Goal: Information Seeking & Learning: Check status

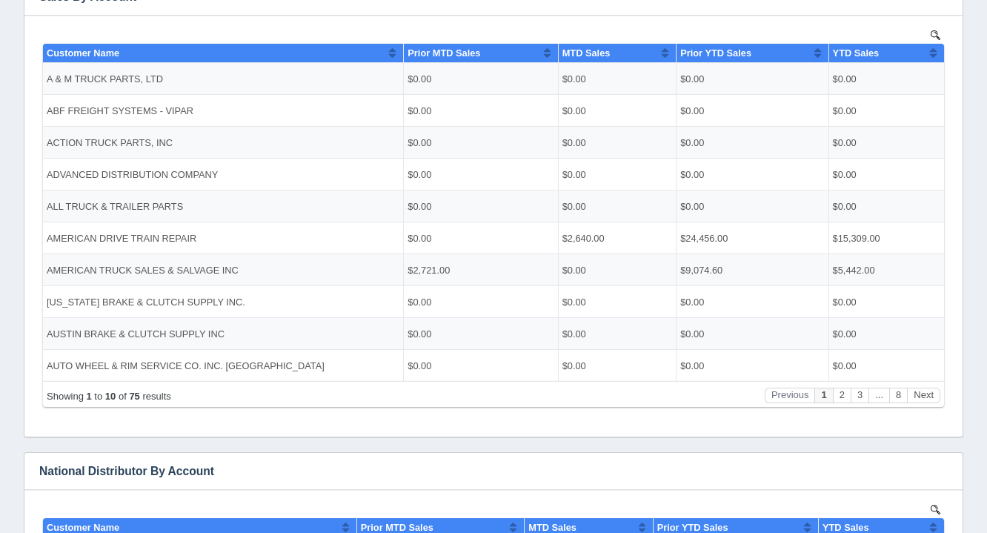
scroll to position [310, 0]
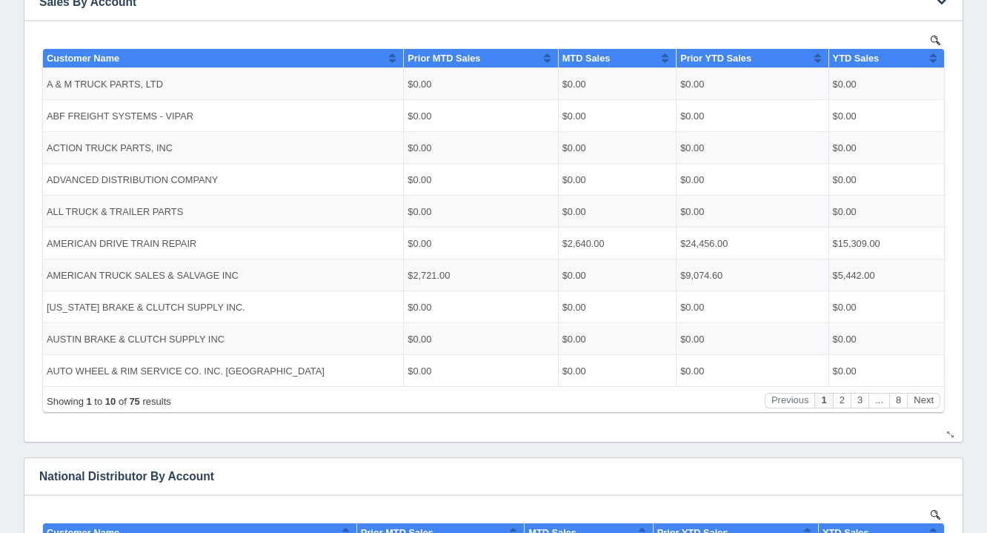
drag, startPoint x: 878, startPoint y: 384, endPoint x: 920, endPoint y: 383, distance: 41.5
click at [920, 383] on td "$0.00" at bounding box center [887, 370] width 116 height 32
click at [927, 383] on div "Show 10 25 50 100 entries Customer Name Prior MTD Sales MTD Sales Prior YTD Sal…" at bounding box center [493, 229] width 901 height 363
click at [927, 381] on td "$0.00" at bounding box center [887, 370] width 116 height 32
click at [932, 412] on body "Show 10 25 50 100 entries Customer Name Prior MTD Sales MTD Sales Prior YTD Sal…" at bounding box center [493, 225] width 909 height 389
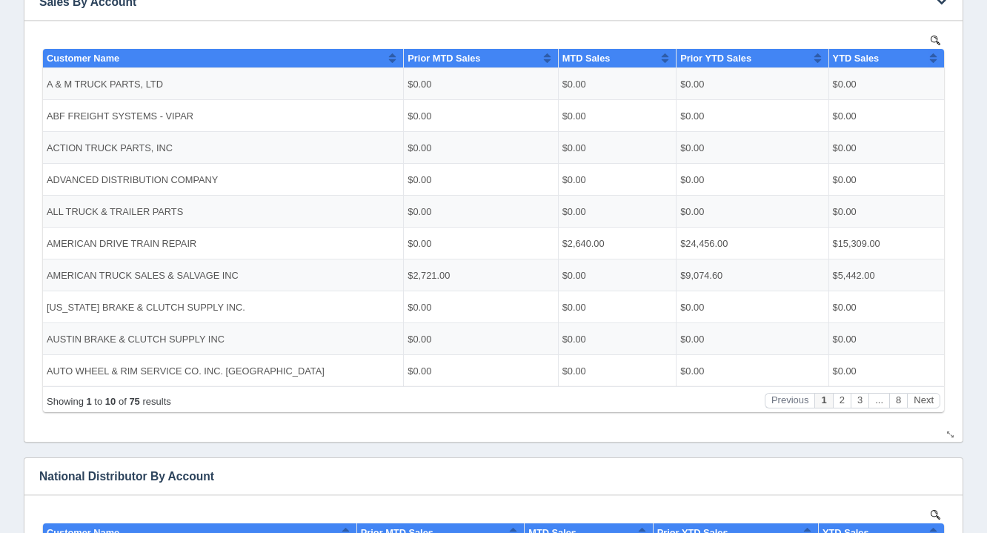
click at [935, 415] on body "Show 10 25 50 100 entries Customer Name Prior MTD Sales MTD Sales Prior YTD Sal…" at bounding box center [493, 225] width 909 height 389
click at [917, 400] on button "Next" at bounding box center [923, 400] width 33 height 16
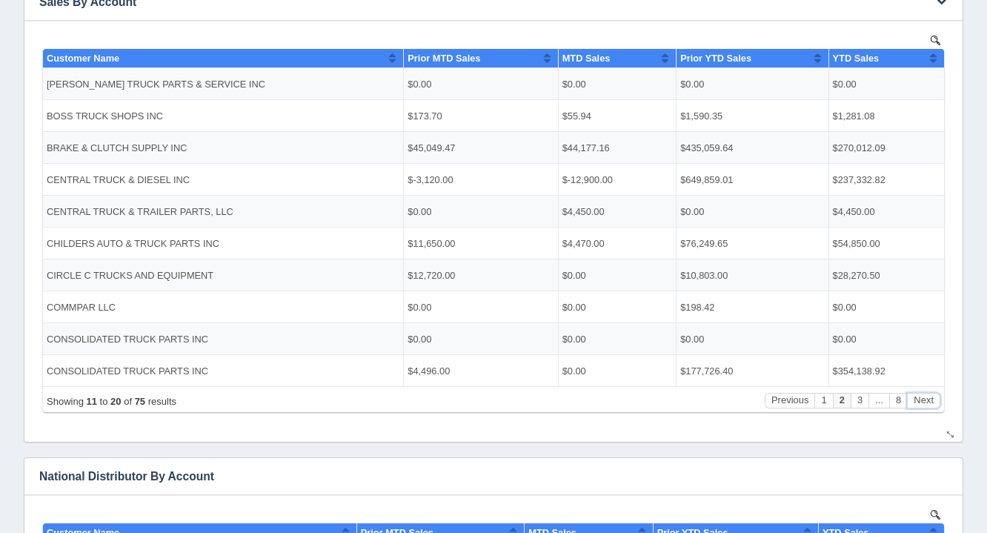
click at [918, 394] on button "Next" at bounding box center [923, 400] width 33 height 16
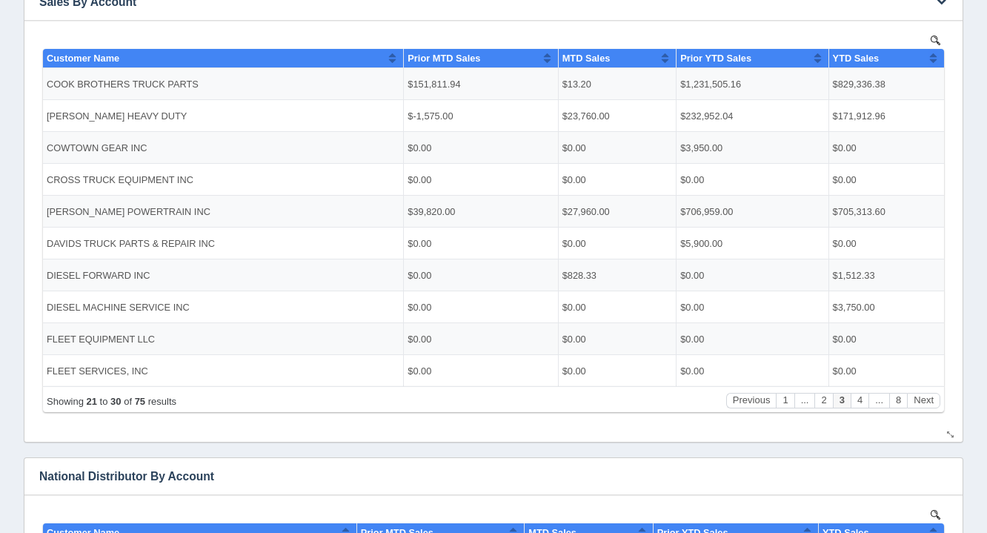
click at [918, 388] on div "Showing 21 to 30 of 75 results Previous 1 ... 2 3 4 ... 8 Next" at bounding box center [493, 398] width 901 height 26
click at [919, 382] on td "$0.00" at bounding box center [887, 370] width 116 height 32
click at [921, 397] on button "Next" at bounding box center [923, 400] width 33 height 16
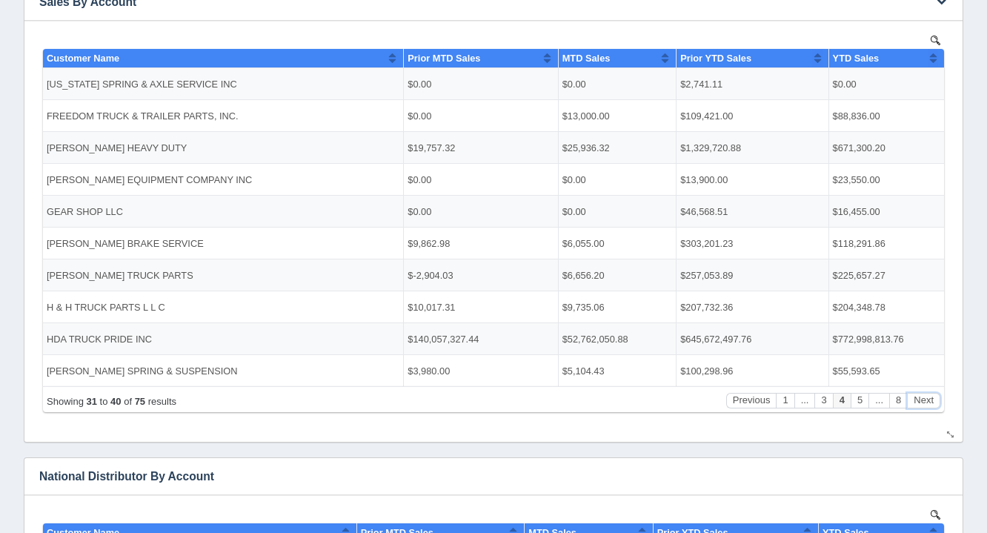
click at [922, 397] on button "Next" at bounding box center [923, 400] width 33 height 16
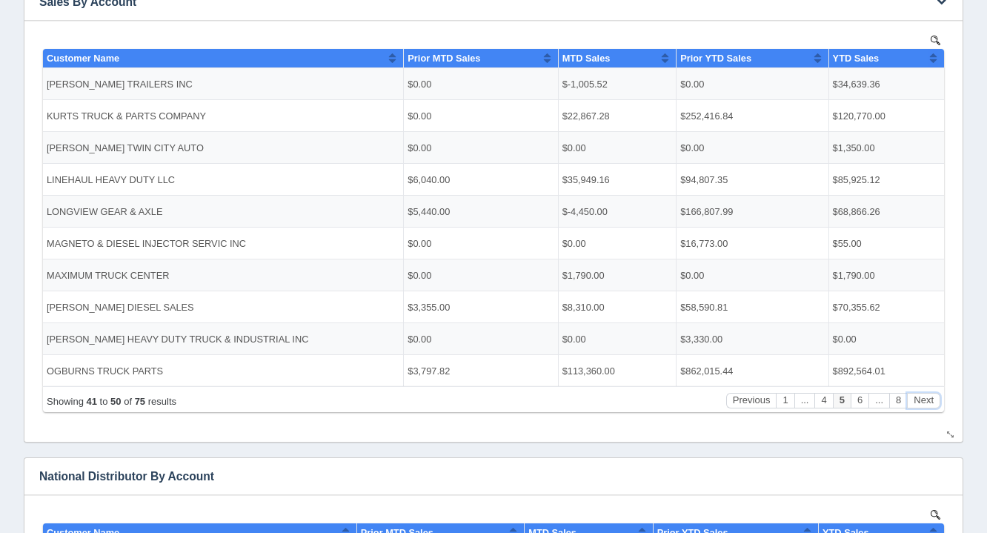
click at [924, 392] on button "Next" at bounding box center [923, 400] width 33 height 16
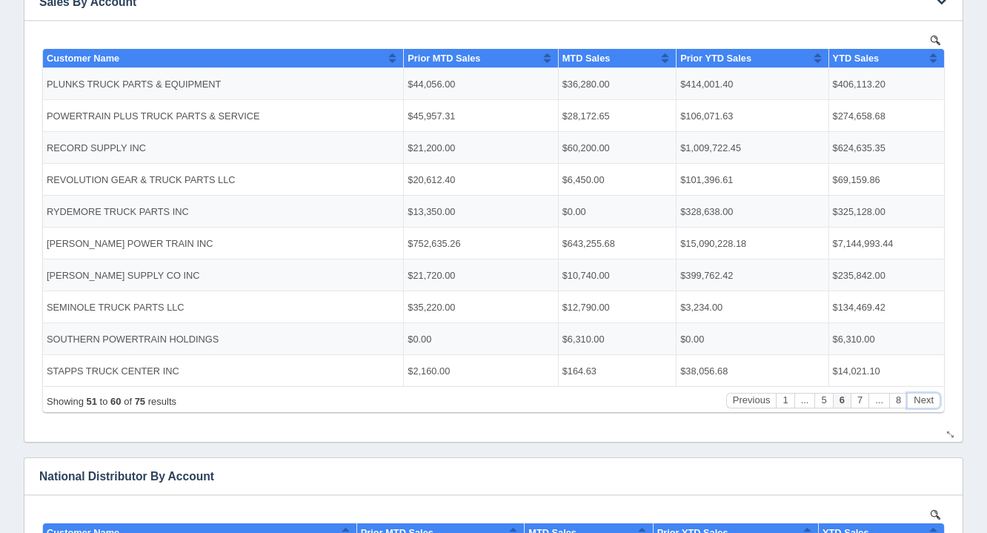
click at [924, 390] on div "Showing 51 to 60 of 75 results Previous 1 ... 5 6 7 ... 8 Next" at bounding box center [493, 398] width 901 height 26
click at [925, 387] on div "Showing 51 to 60 of 75 results Previous 1 ... 5 6 7 ... 8 Next" at bounding box center [493, 398] width 901 height 26
click at [922, 391] on div "Showing 51 to 60 of 75 results Previous 1 ... 5 6 7 ... 8 Next" at bounding box center [493, 398] width 901 height 26
click at [919, 400] on button "Next" at bounding box center [923, 400] width 33 height 16
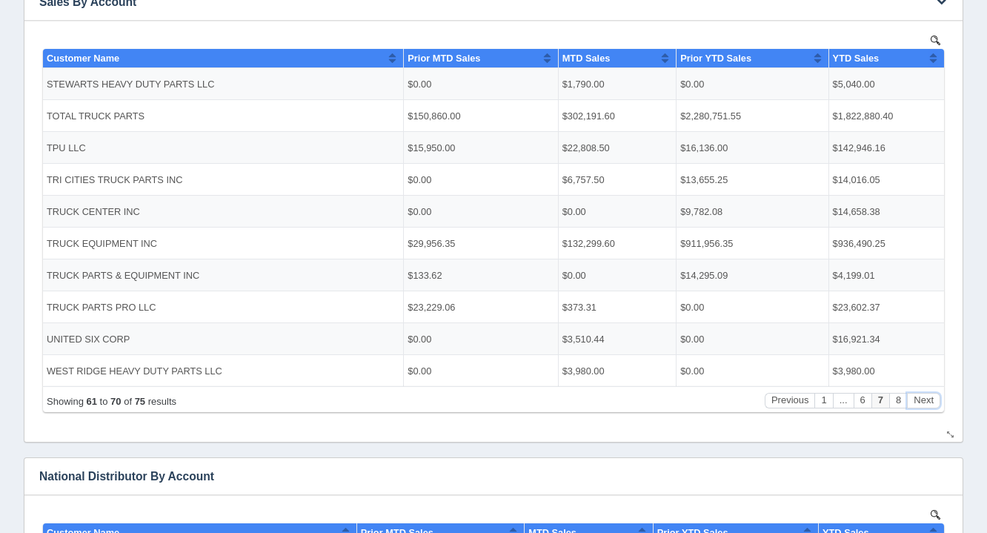
click at [919, 397] on button "Next" at bounding box center [923, 400] width 33 height 16
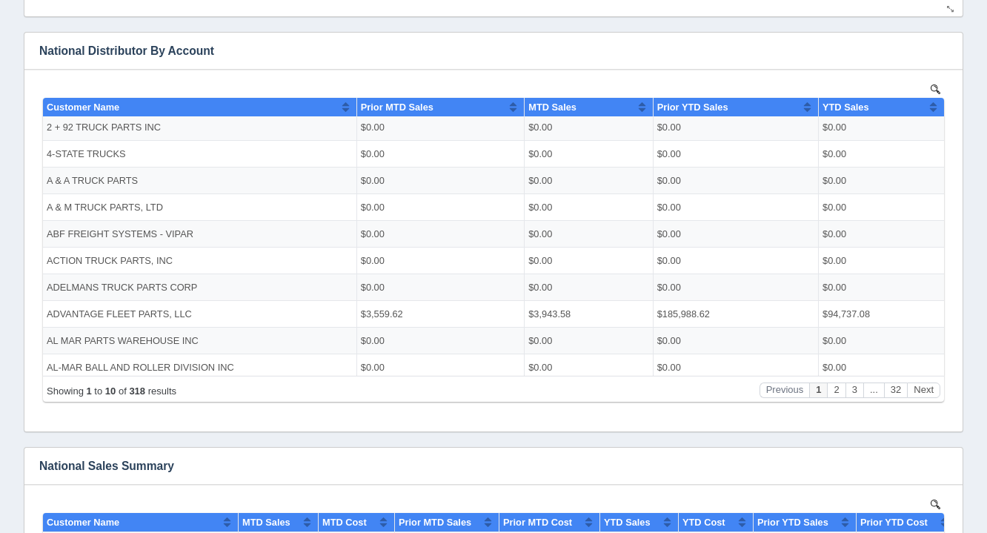
scroll to position [739, 0]
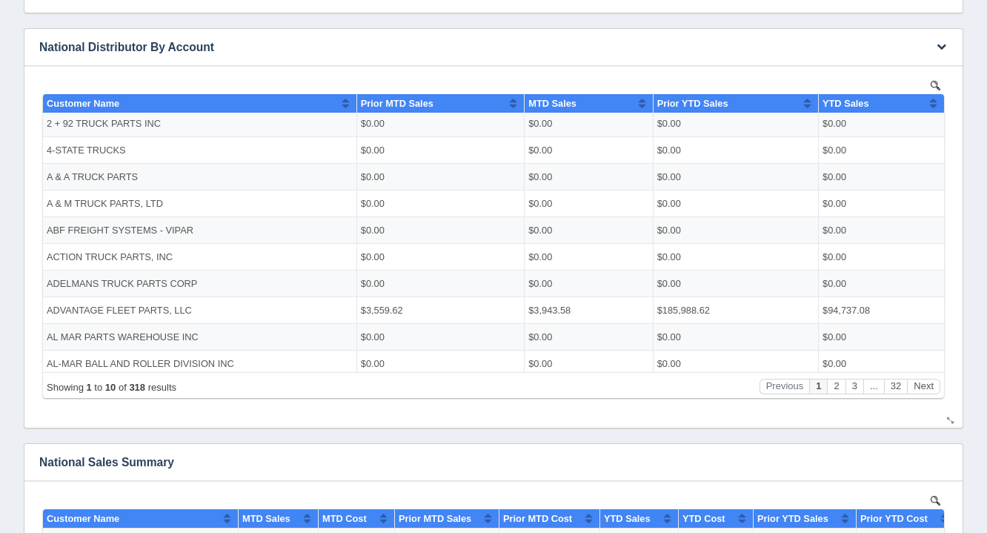
click at [914, 394] on div "Showing 1 to 10 of 318 results Previous 1 2 3 ... 32 Next" at bounding box center [493, 384] width 901 height 26
click at [907, 399] on body "Show 10 25 50 100 entries Customer Name Prior MTD Sales MTD Sales Prior YTD Sal…" at bounding box center [493, 241] width 909 height 330
click at [931, 405] on body "Show 10 25 50 100 entries Customer Name Prior MTD Sales MTD Sales Prior YTD Sal…" at bounding box center [493, 241] width 909 height 330
click at [938, 404] on body "Show 10 25 50 100 entries Customer Name Prior MTD Sales MTD Sales Prior YTD Sal…" at bounding box center [493, 241] width 909 height 330
drag, startPoint x: 924, startPoint y: 392, endPoint x: 932, endPoint y: 348, distance: 45.2
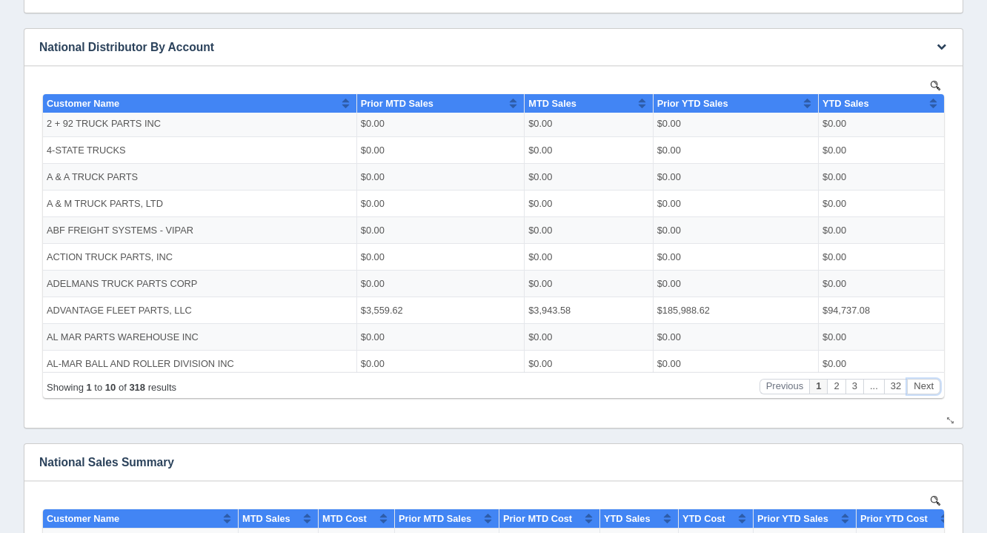
click at [932, 348] on div "Show 10 25 50 100 entries Customer Name Prior MTD Sales MTD Sales Prior YTD Sal…" at bounding box center [493, 245] width 901 height 304
click at [916, 404] on body "Show 10 25 50 100 entries Customer Name Prior MTD Sales MTD Sales Prior YTD Sal…" at bounding box center [493, 241] width 909 height 330
click at [918, 380] on button "Next" at bounding box center [923, 386] width 33 height 16
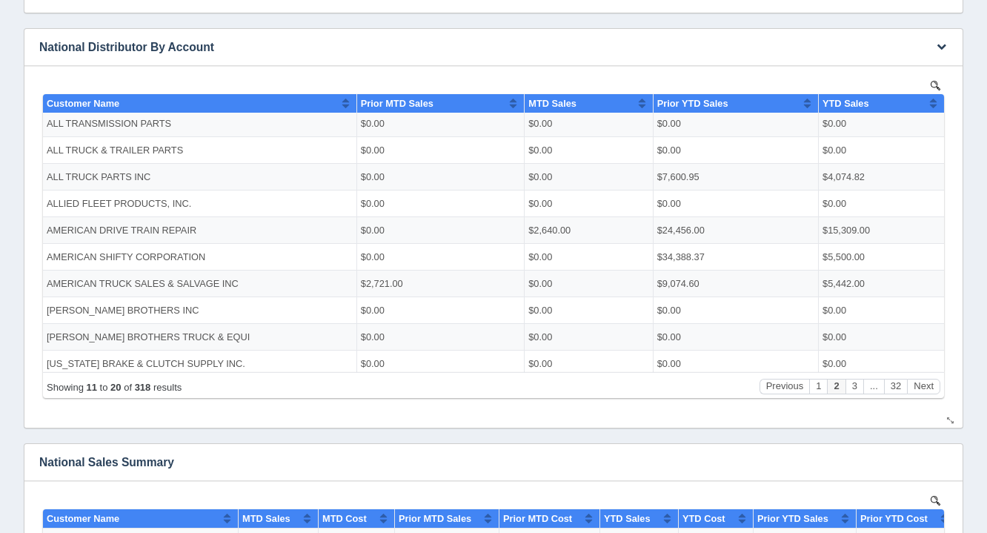
click at [920, 376] on div "Showing 11 to 20 of 318 results Previous 1 2 3 ... 32 Next" at bounding box center [493, 384] width 901 height 26
click at [918, 373] on div "Showing 11 to 20 of 318 results Previous 1 2 3 ... 32 Next" at bounding box center [493, 384] width 901 height 26
click at [921, 387] on button "Next" at bounding box center [923, 386] width 33 height 16
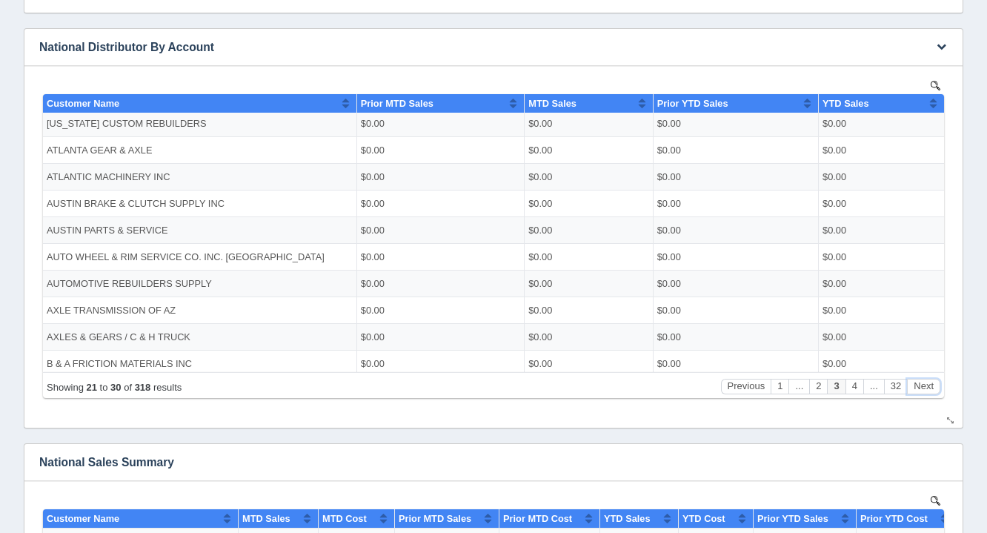
click at [923, 383] on button "Next" at bounding box center [923, 386] width 33 height 16
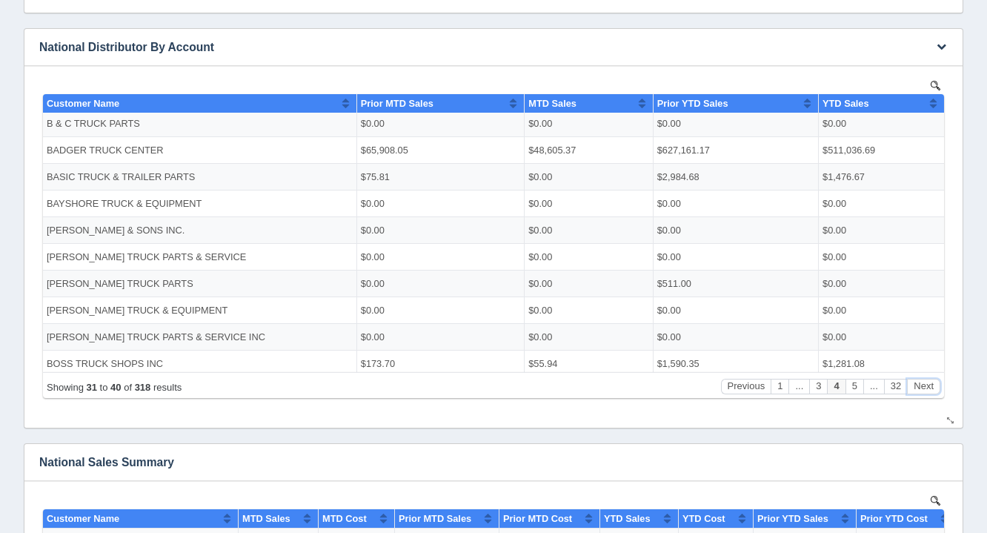
click at [924, 378] on button "Next" at bounding box center [923, 386] width 33 height 16
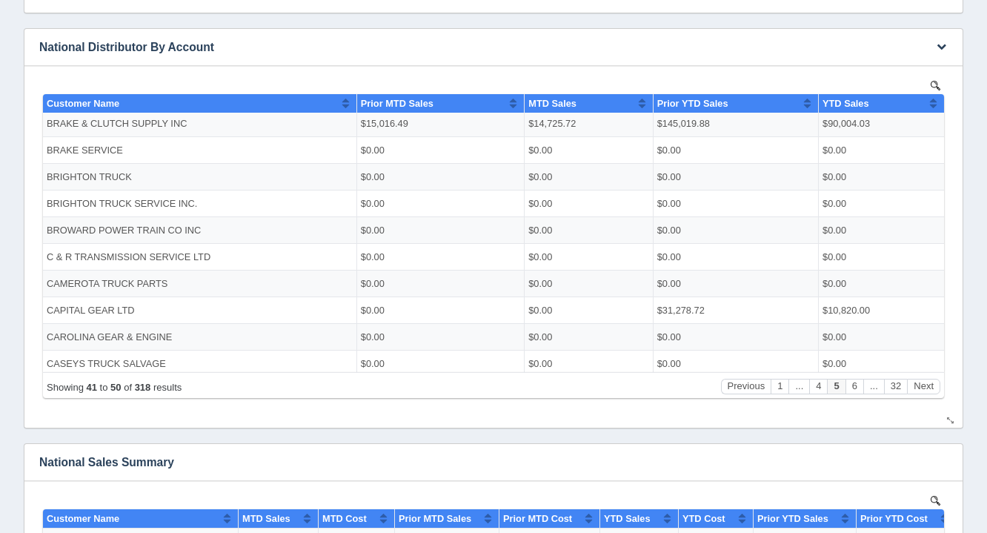
click at [927, 371] on div "Showing 41 to 50 of 318 results Previous 1 ... 4 5 6 ... 32 Next" at bounding box center [493, 384] width 901 height 26
click at [921, 386] on button "Next" at bounding box center [923, 386] width 33 height 16
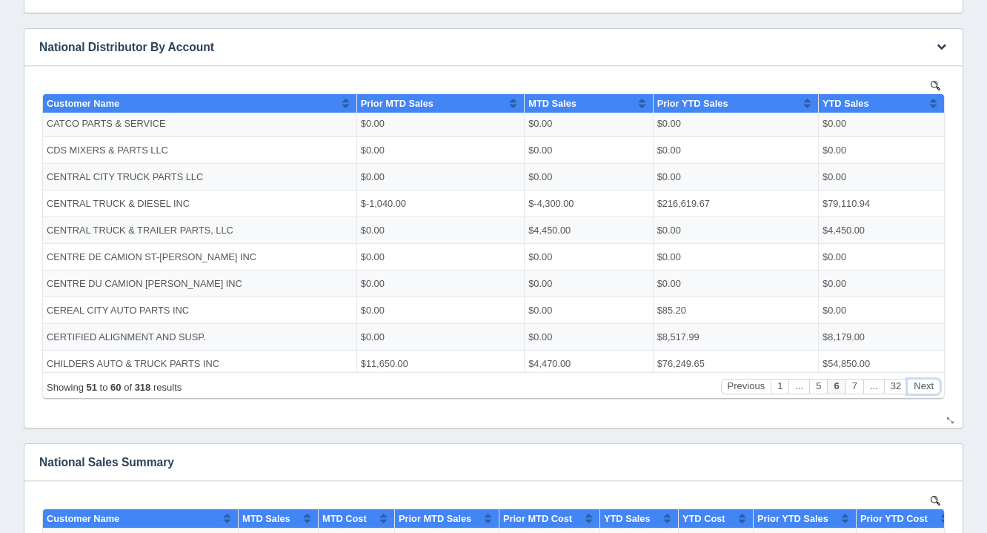
click at [921, 385] on button "Next" at bounding box center [923, 386] width 33 height 16
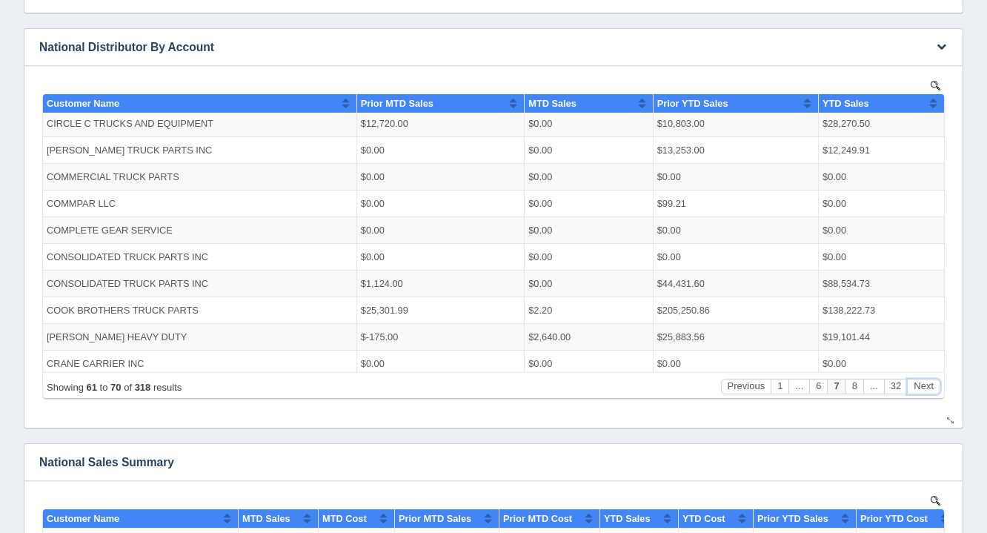
click at [924, 381] on button "Next" at bounding box center [923, 386] width 33 height 16
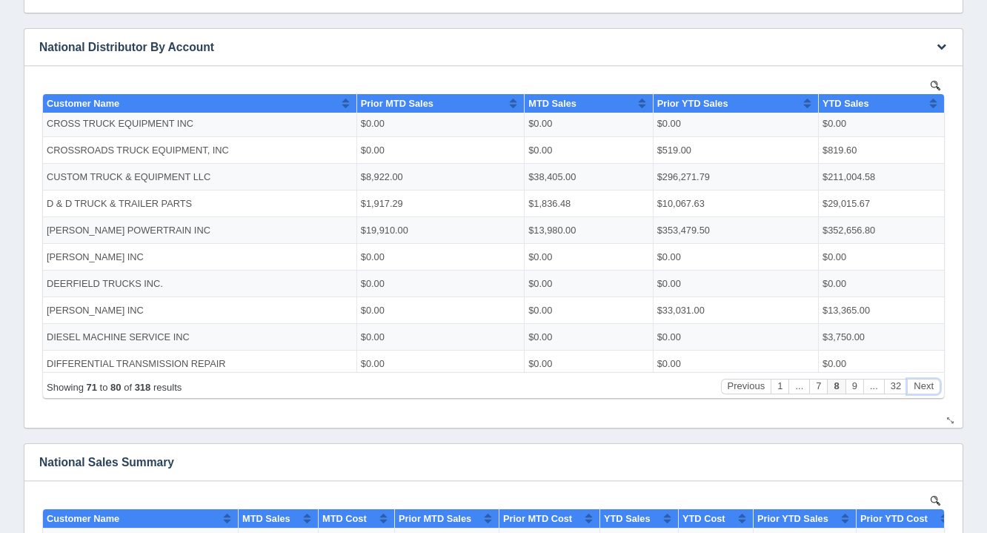
click at [926, 379] on button "Next" at bounding box center [923, 386] width 33 height 16
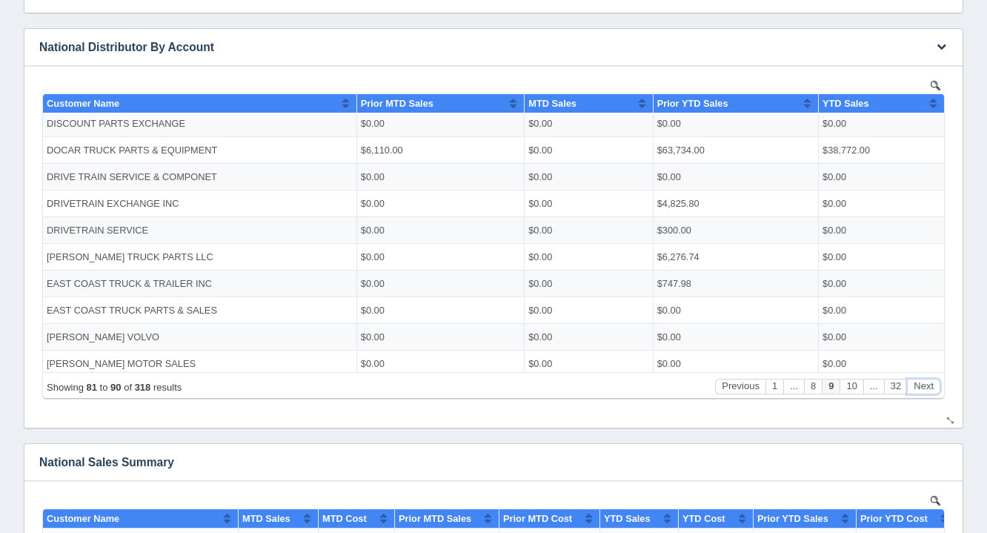
click at [927, 379] on button "Next" at bounding box center [923, 386] width 33 height 16
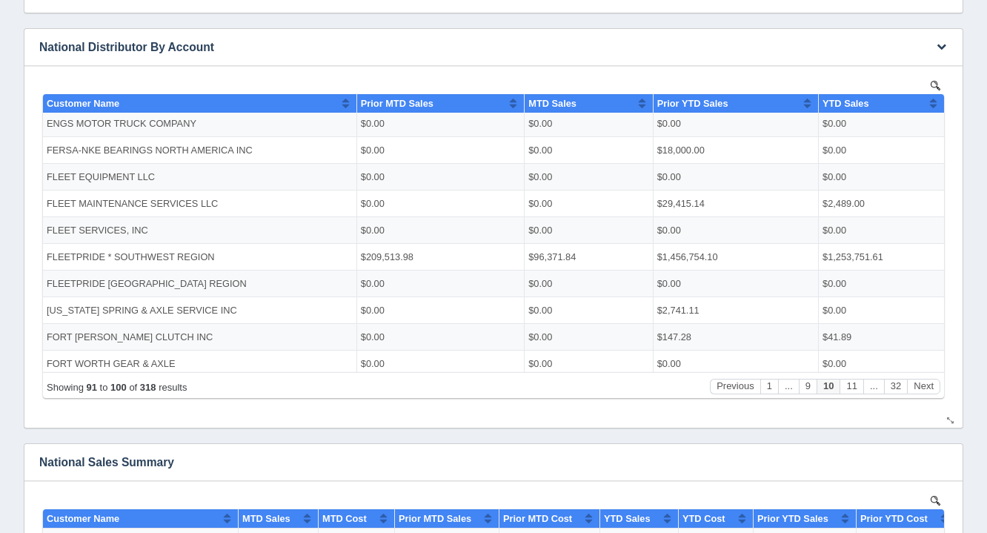
click at [927, 374] on div "Showing 91 to 100 of 318 results Previous 1 ... 9 10 11 ... 32 Next" at bounding box center [493, 384] width 901 height 26
click at [924, 382] on button "Next" at bounding box center [923, 386] width 33 height 16
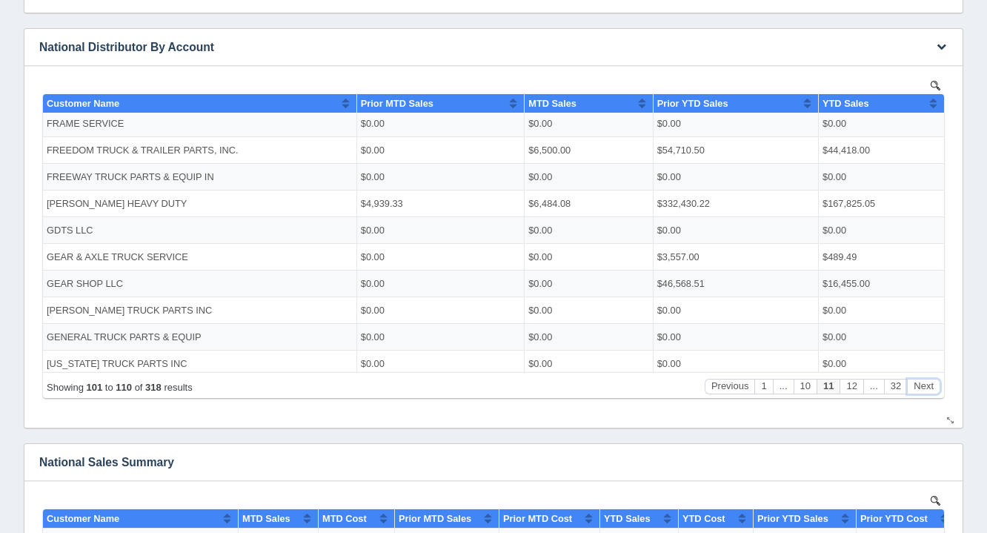
click at [925, 381] on button "Next" at bounding box center [923, 386] width 33 height 16
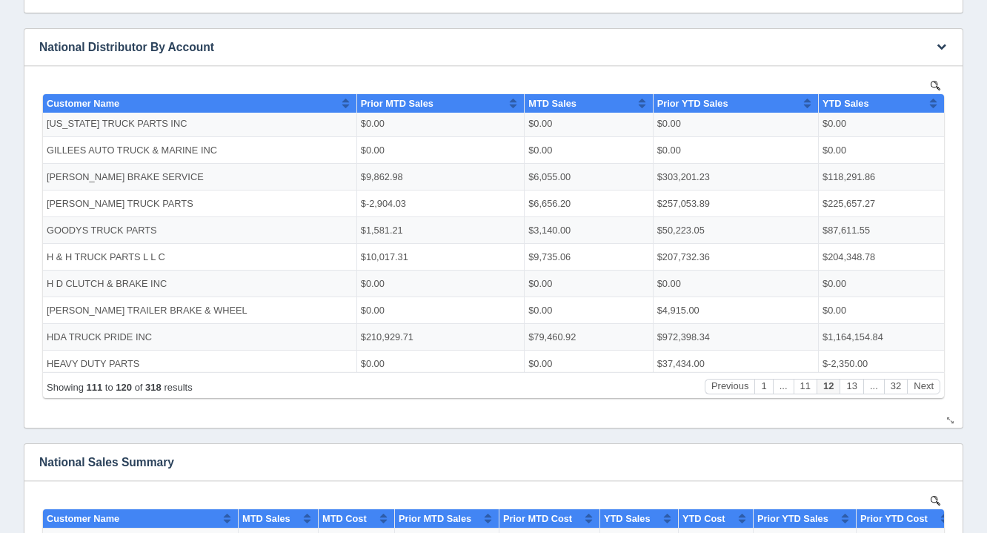
click at [927, 376] on div "Showing 111 to 120 of 318 results Previous 1 ... 11 12 13 ... 32 Next" at bounding box center [493, 384] width 901 height 26
click at [932, 377] on div "Showing 111 to 120 of 318 results Previous 1 ... 11 12 13 ... 32 Next" at bounding box center [493, 384] width 901 height 26
click at [936, 371] on div "Showing 111 to 120 of 318 results Previous 1 ... 11 12 13 ... 32 Next" at bounding box center [493, 384] width 901 height 26
click at [927, 374] on div "Showing 111 to 120 of 318 results Previous 1 ... 11 12 13 ... 32 Next" at bounding box center [493, 384] width 901 height 26
click at [921, 385] on button "Next" at bounding box center [923, 386] width 33 height 16
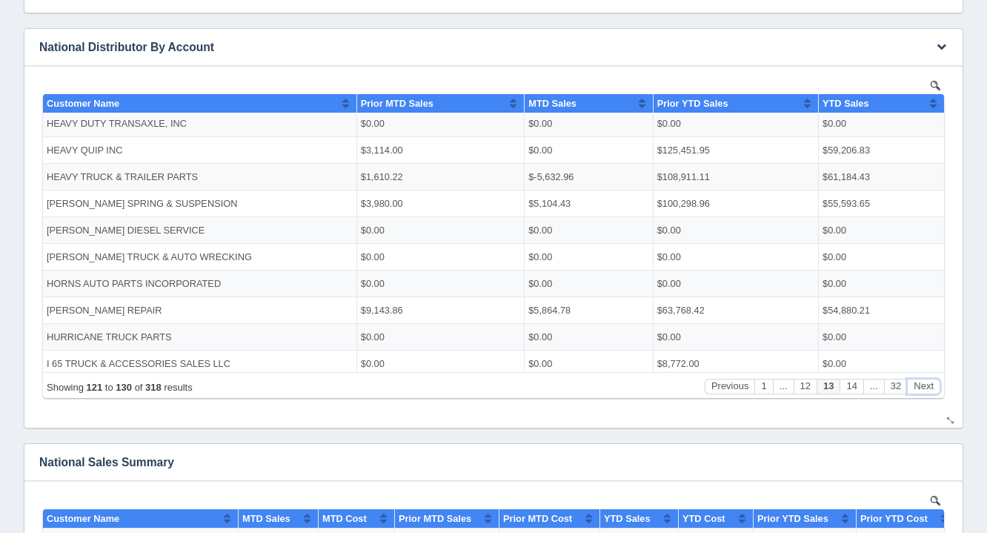
click at [922, 382] on button "Next" at bounding box center [923, 386] width 33 height 16
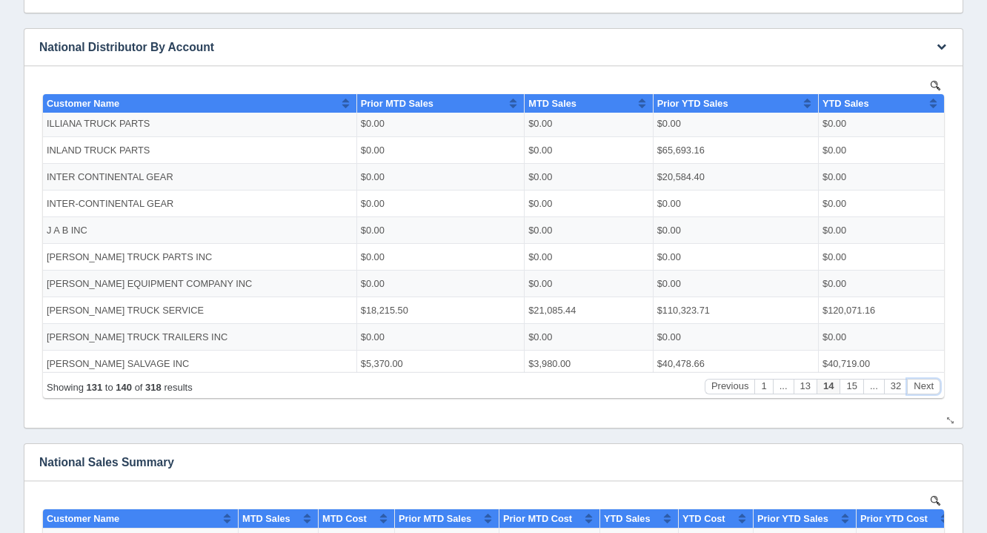
click at [923, 380] on button "Next" at bounding box center [923, 386] width 33 height 16
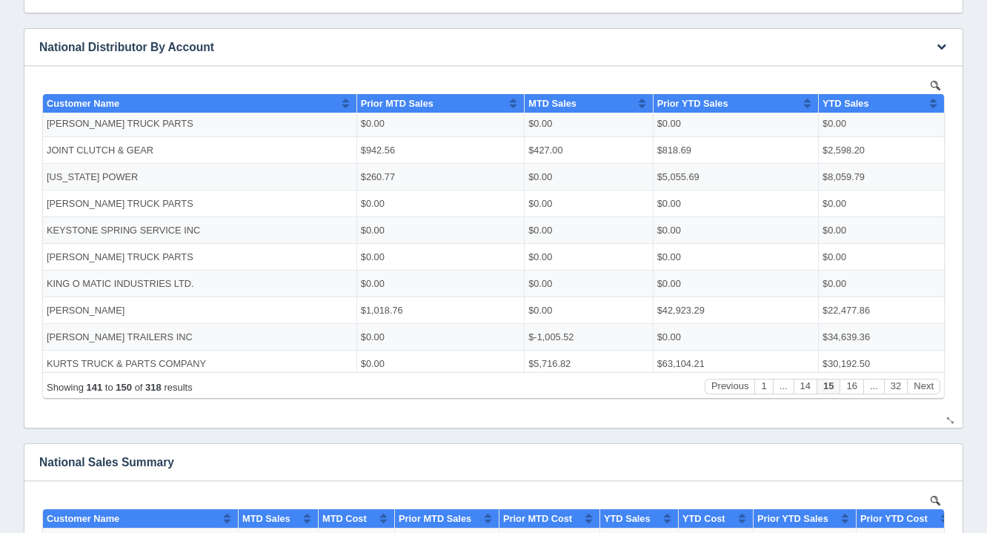
click at [924, 375] on div "Showing 141 to 150 of 318 results Previous 1 ... 14 15 16 ... 32 Next" at bounding box center [493, 384] width 901 height 26
click at [924, 367] on td "$30,192.50" at bounding box center [881, 363] width 125 height 27
click at [922, 361] on td "$30,192.50" at bounding box center [881, 363] width 125 height 27
click at [923, 371] on div "Showing 141 to 150 of 318 results Previous 1 ... 14 15 16 ... 32 Next" at bounding box center [493, 384] width 901 height 26
click at [921, 386] on button "Next" at bounding box center [923, 386] width 33 height 16
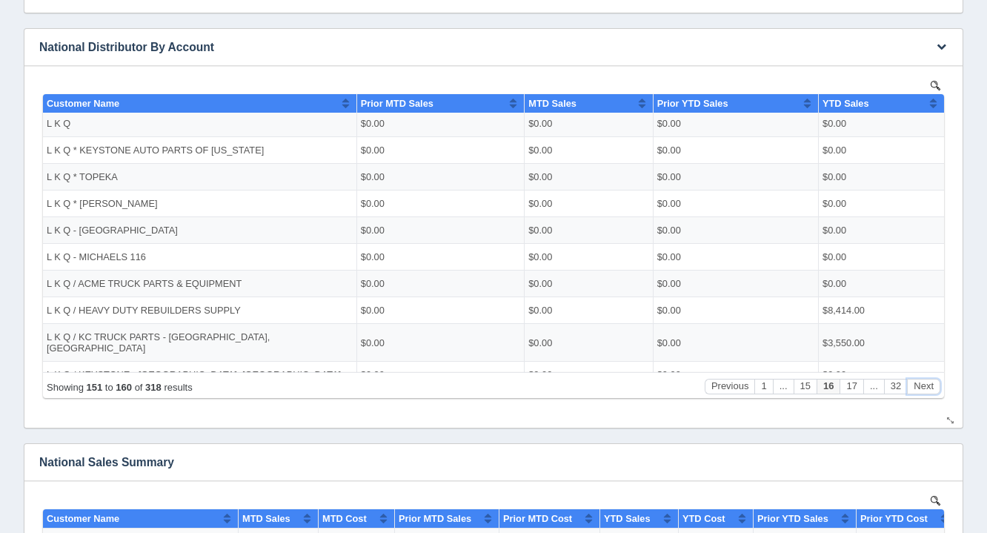
click at [924, 380] on button "Next" at bounding box center [923, 386] width 33 height 16
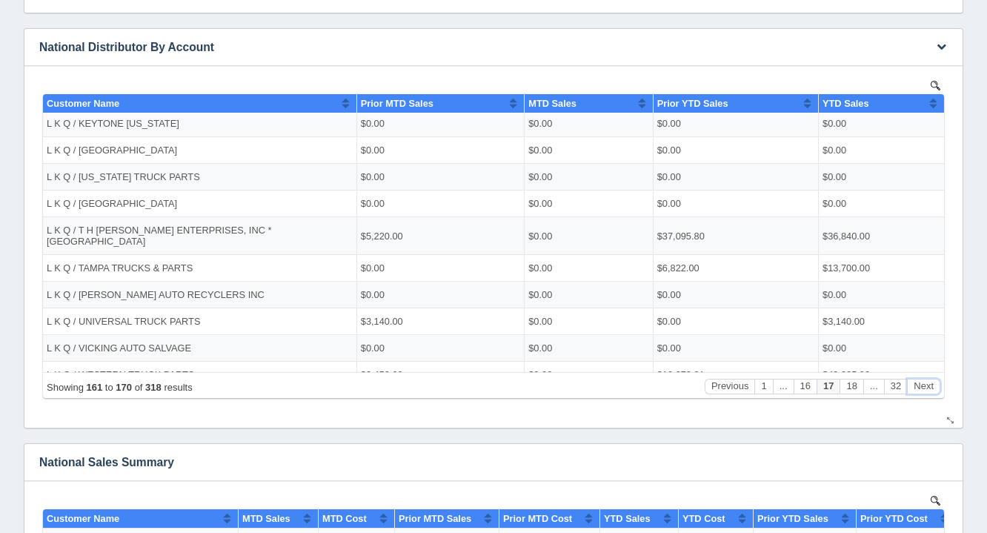
click at [924, 376] on div "Showing 161 to 170 of 318 results Previous 1 ... 16 17 18 ... 32 Next" at bounding box center [493, 384] width 901 height 26
click at [921, 371] on td "$49,325.82" at bounding box center [881, 374] width 125 height 27
drag, startPoint x: 929, startPoint y: 405, endPoint x: 971, endPoint y: 492, distance: 96.1
click at [929, 405] on body "Show 10 25 50 100 entries Customer Name Prior MTD Sales MTD Sales Prior YTD Sal…" at bounding box center [493, 241] width 909 height 330
click at [930, 386] on button "Next" at bounding box center [923, 386] width 33 height 16
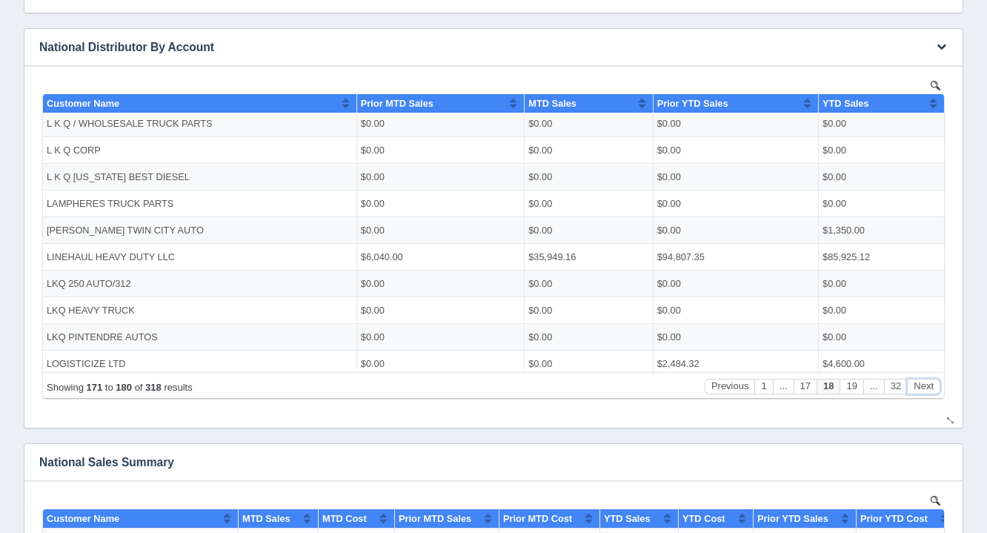
click at [930, 382] on button "Next" at bounding box center [923, 386] width 33 height 16
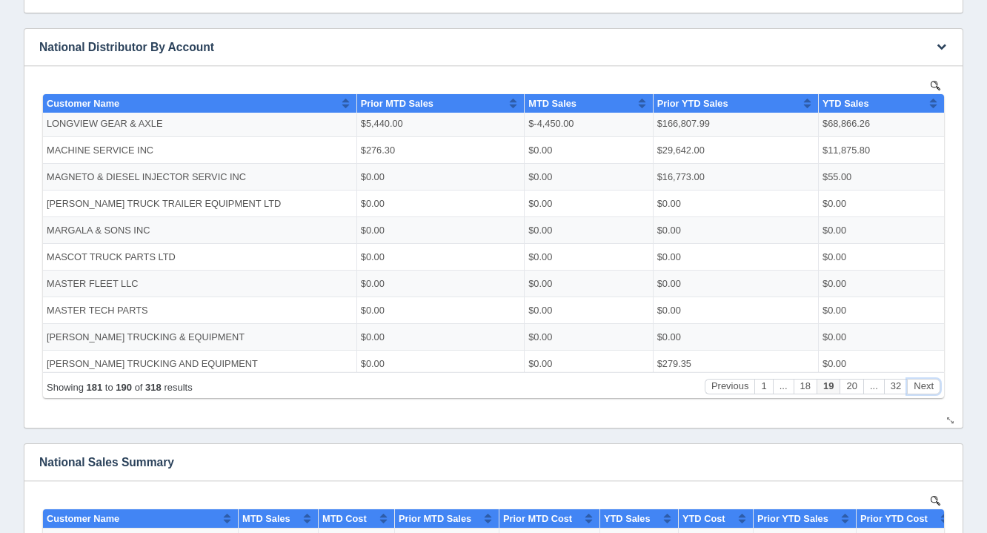
click at [930, 379] on button "Next" at bounding box center [923, 386] width 33 height 16
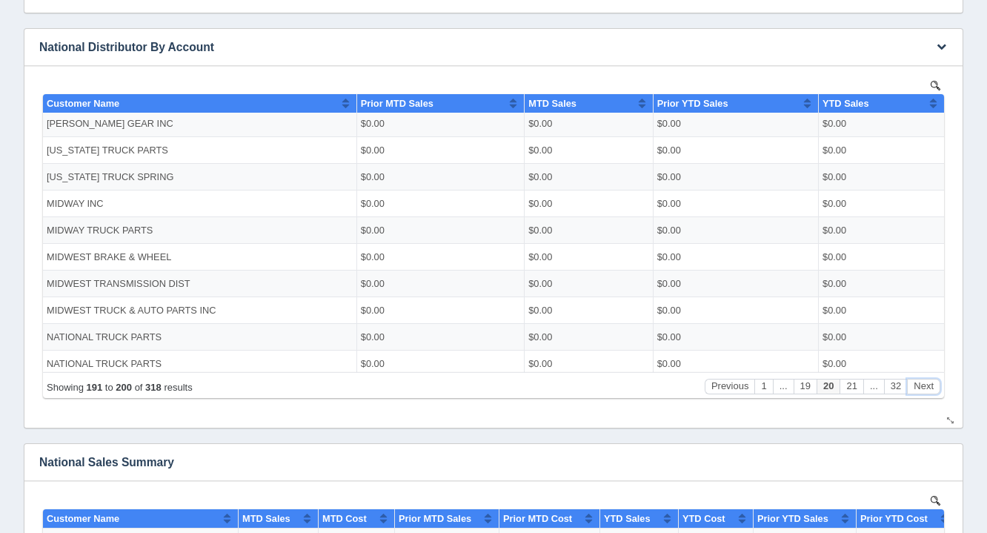
click at [932, 377] on div "Showing 191 to 200 of 318 results Previous 1 ... 19 20 21 ... 32 Next" at bounding box center [493, 384] width 901 height 26
click at [927, 379] on button "Next" at bounding box center [923, 386] width 33 height 16
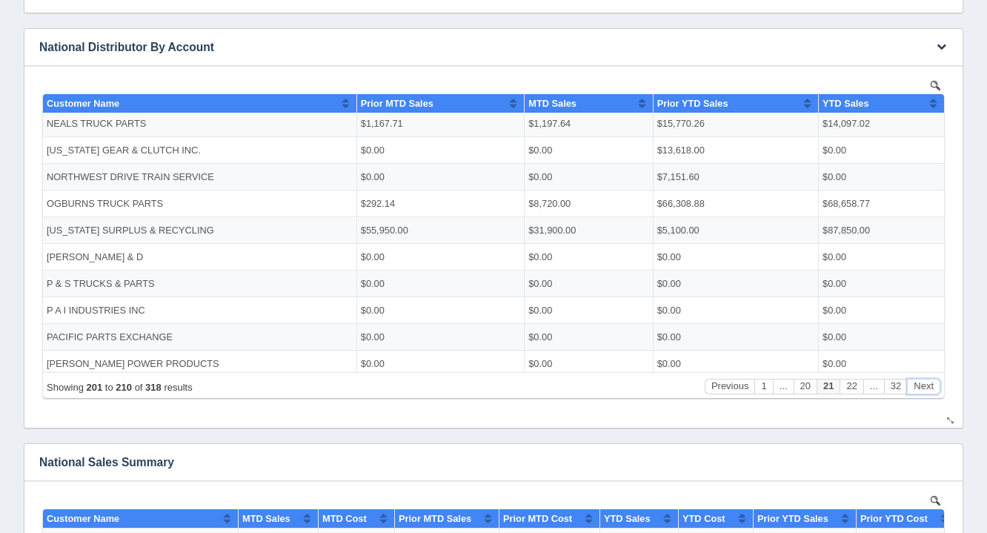
click at [927, 377] on div "Showing 201 to 210 of 318 results Previous 1 ... 20 21 22 ... 32 Next" at bounding box center [493, 384] width 901 height 26
click at [928, 374] on div "Showing 201 to 210 of 318 results Previous 1 ... 20 21 22 ... 32 Next" at bounding box center [493, 384] width 901 height 26
click at [932, 388] on button "Next" at bounding box center [923, 386] width 33 height 16
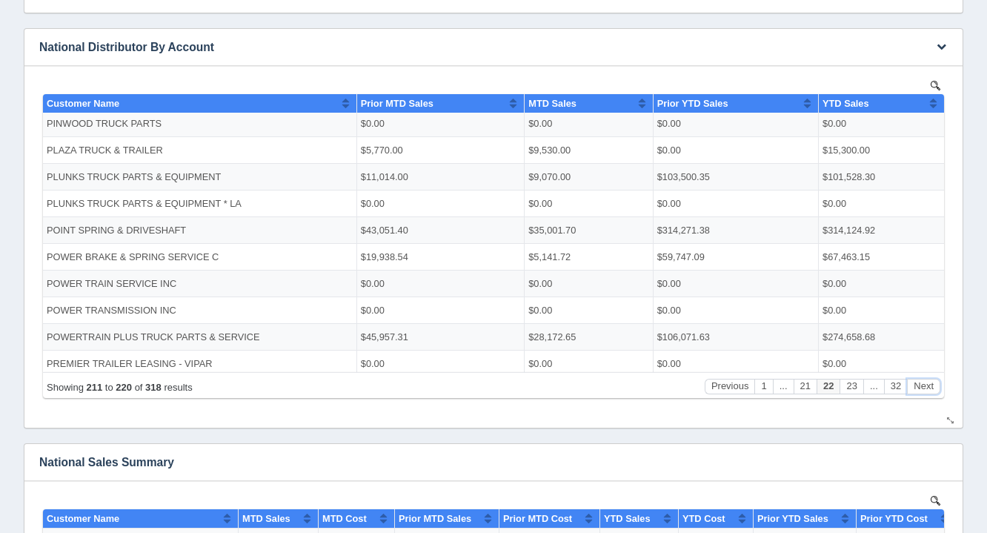
click at [932, 388] on button "Next" at bounding box center [923, 386] width 33 height 16
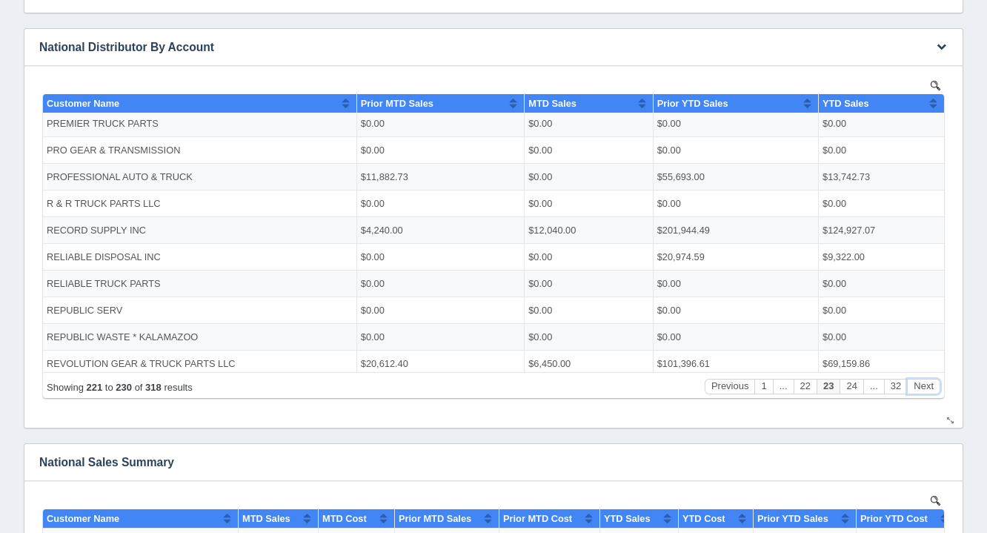
click at [934, 386] on button "Next" at bounding box center [923, 386] width 33 height 16
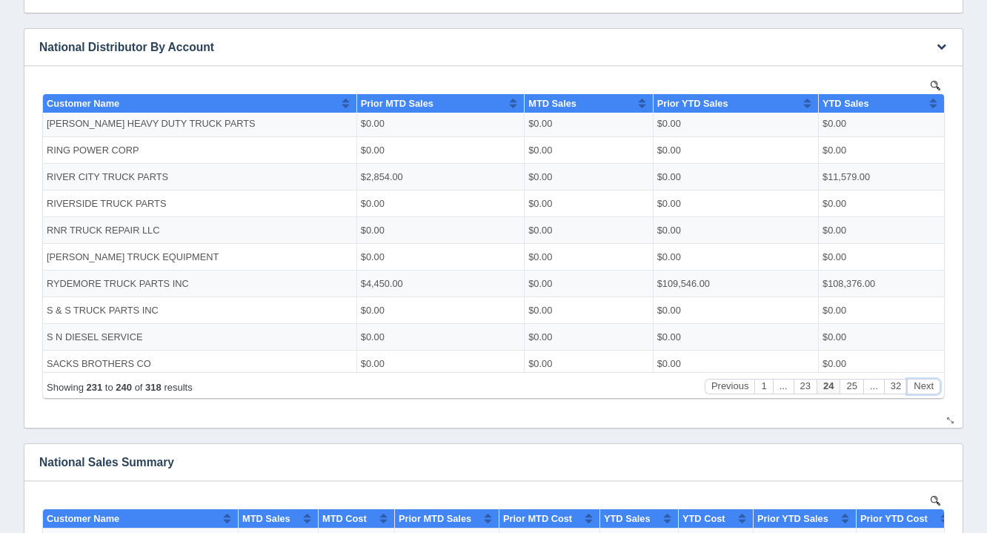
click at [937, 384] on button "Next" at bounding box center [923, 386] width 33 height 16
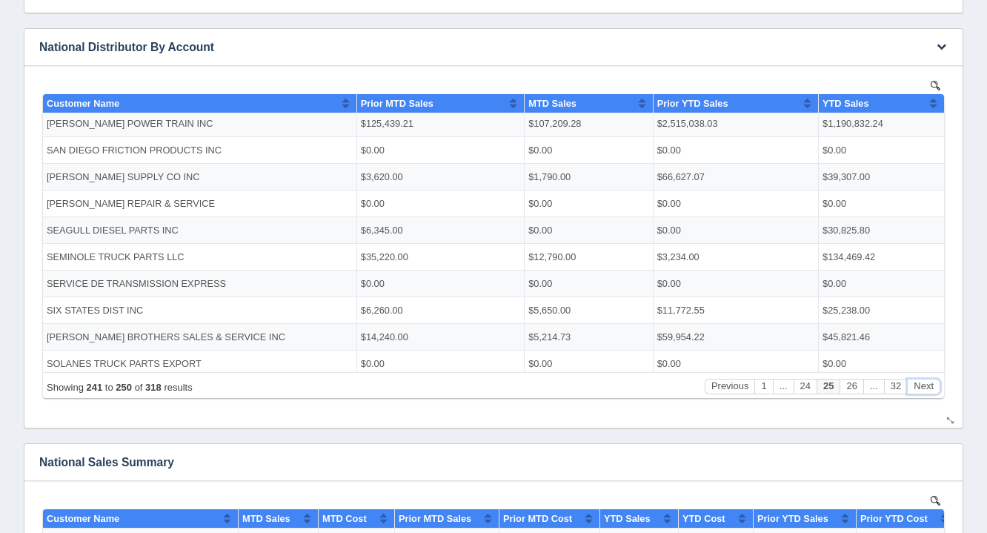
click at [938, 383] on button "Next" at bounding box center [923, 386] width 33 height 16
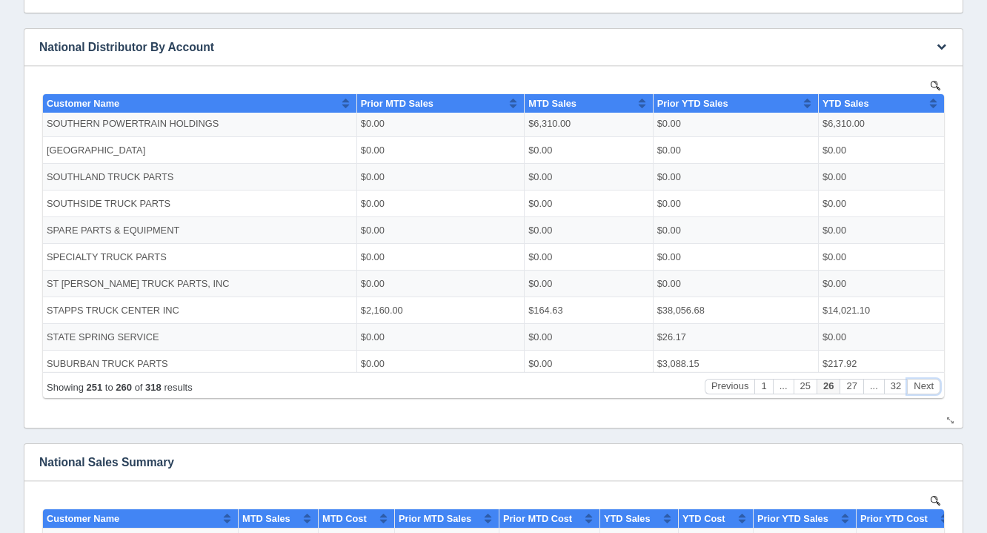
click at [938, 379] on button "Next" at bounding box center [923, 386] width 33 height 16
click at [941, 374] on div "Showing 261 to 270 of 318 results Previous 1 ... 26 27 28 ... 32 Next" at bounding box center [493, 384] width 901 height 26
click at [922, 381] on button "Next" at bounding box center [923, 386] width 33 height 16
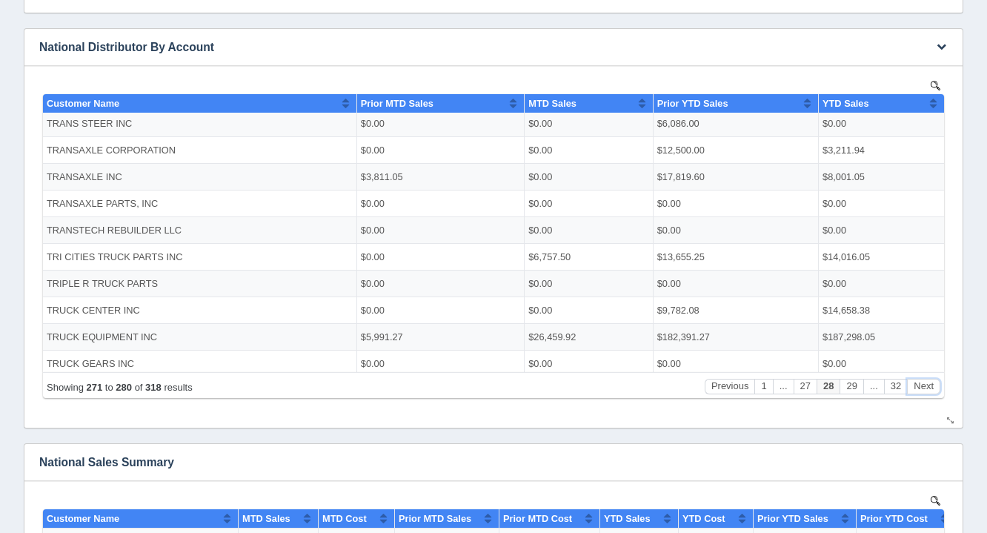
click at [923, 384] on button "Next" at bounding box center [923, 386] width 33 height 16
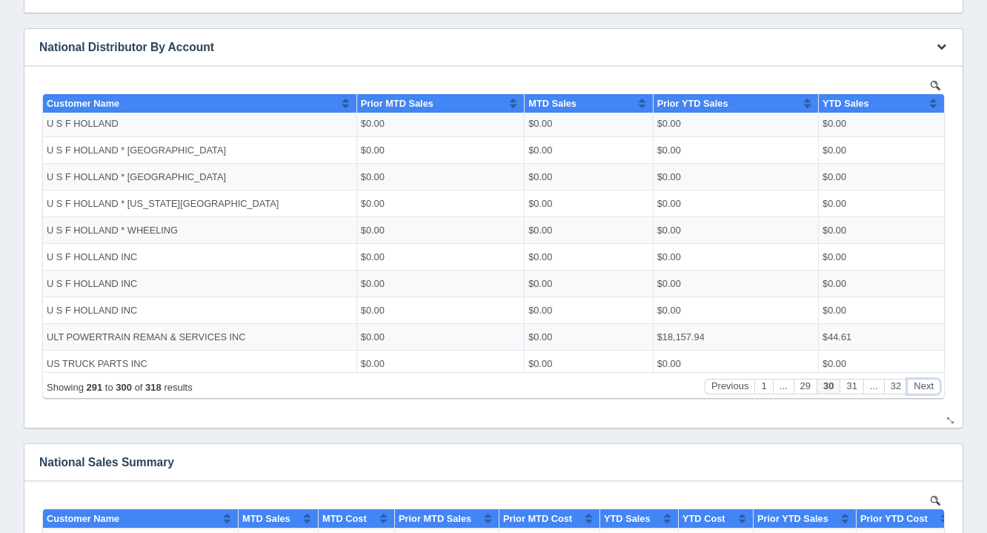
click at [925, 380] on button "Next" at bounding box center [923, 386] width 33 height 16
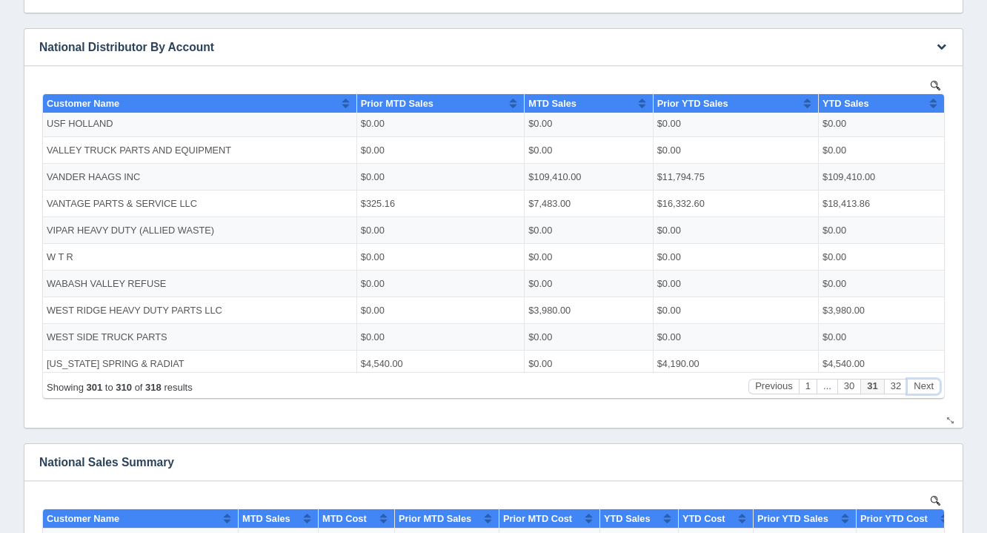
click at [925, 379] on button "Next" at bounding box center [923, 386] width 33 height 16
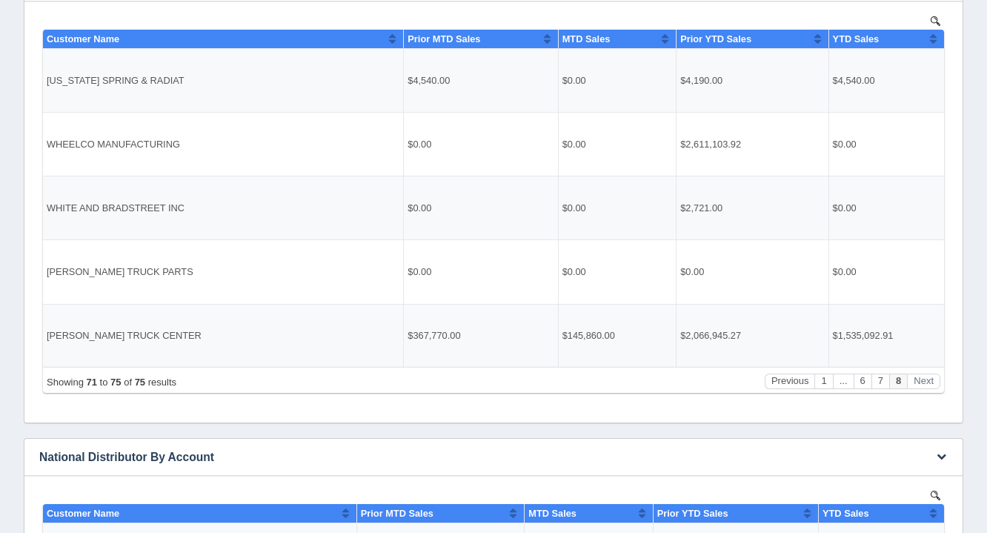
scroll to position [331, 0]
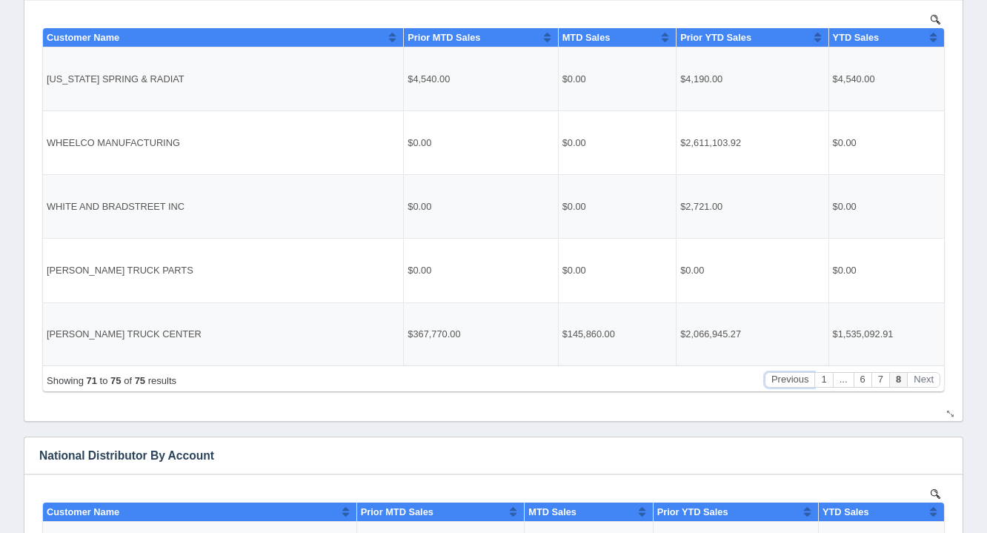
click at [783, 379] on button "Previous" at bounding box center [790, 379] width 50 height 16
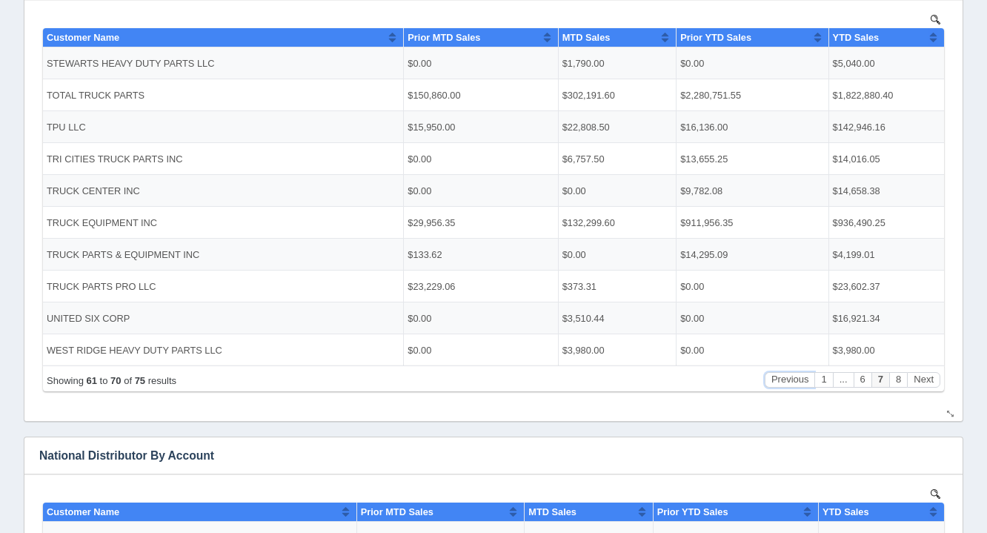
click at [786, 374] on button "Previous" at bounding box center [790, 379] width 50 height 16
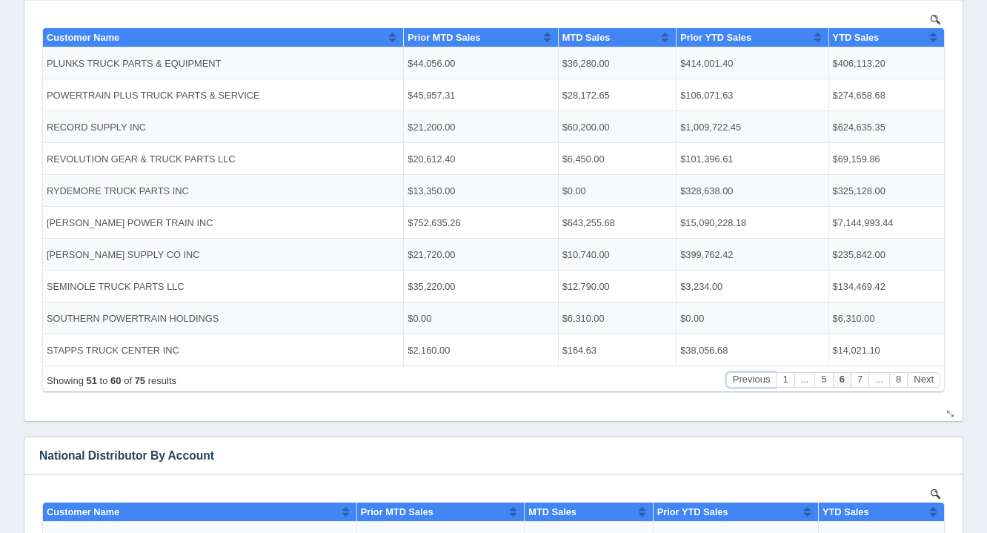
click at [759, 377] on button "Previous" at bounding box center [751, 379] width 50 height 16
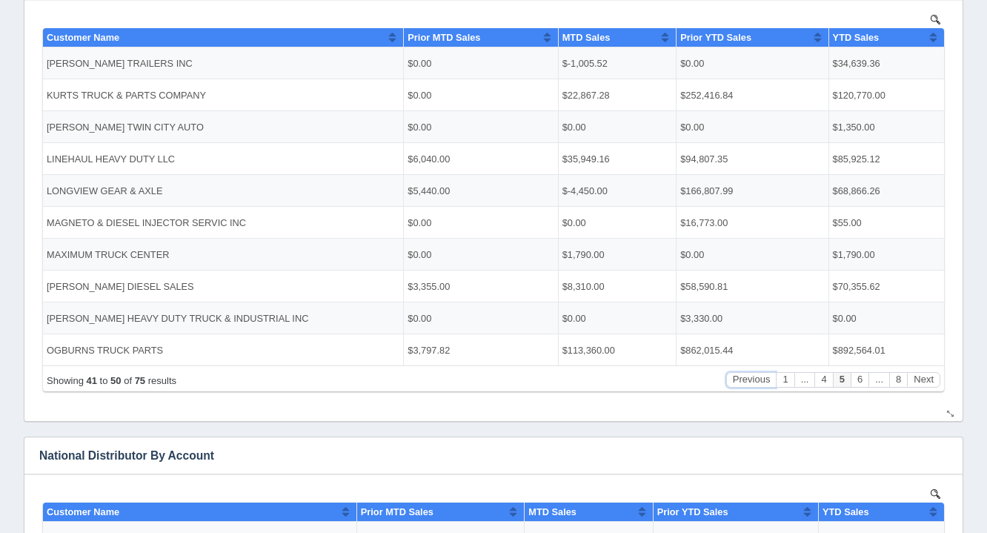
click at [760, 376] on button "Previous" at bounding box center [751, 379] width 50 height 16
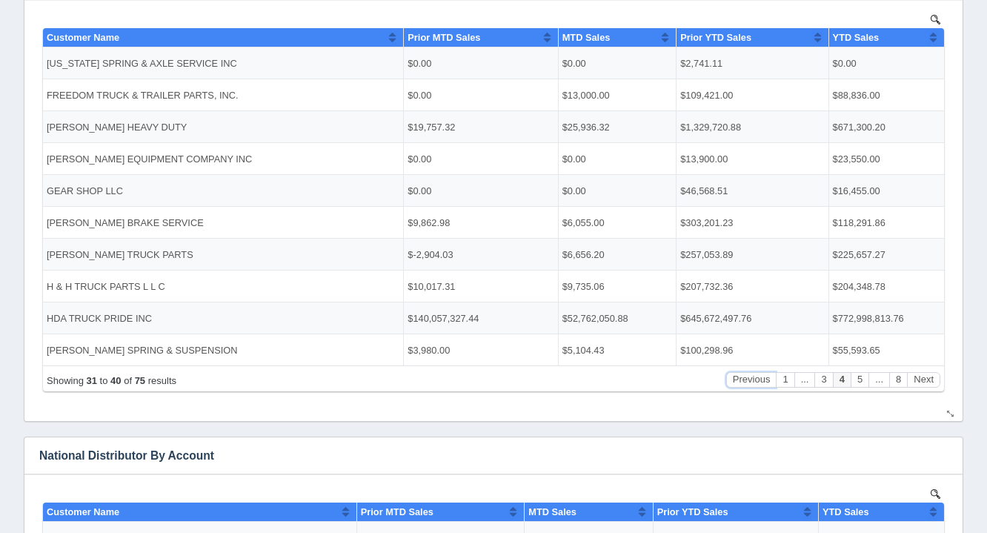
click at [760, 374] on button "Previous" at bounding box center [751, 379] width 50 height 16
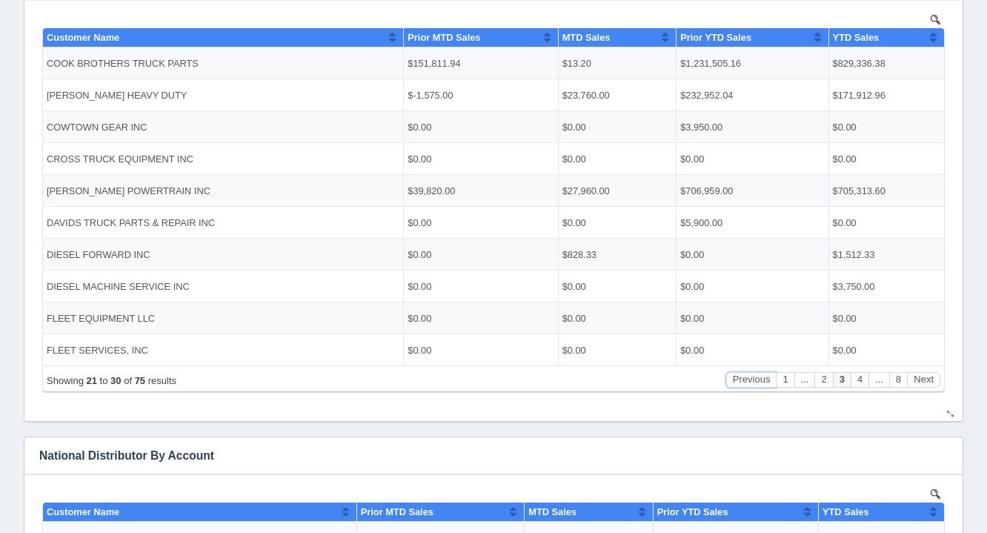
click at [762, 371] on button "Previous" at bounding box center [751, 379] width 50 height 16
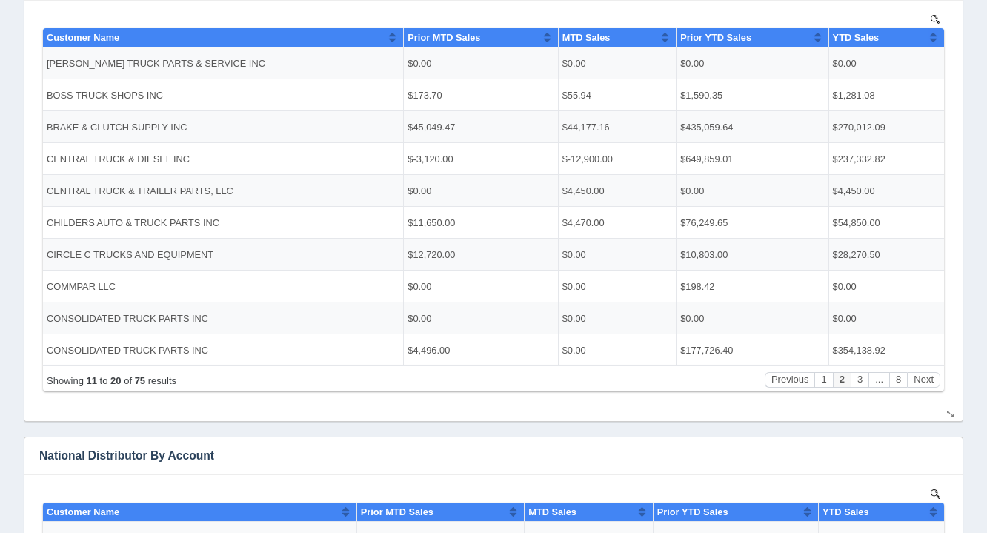
click at [764, 366] on div "Showing 11 to 20 of 75 results Previous 1 2 3 ... 8 Next" at bounding box center [493, 378] width 901 height 26
click at [760, 362] on td "$177,726.40" at bounding box center [753, 350] width 152 height 32
click at [773, 382] on button "Previous" at bounding box center [790, 379] width 50 height 16
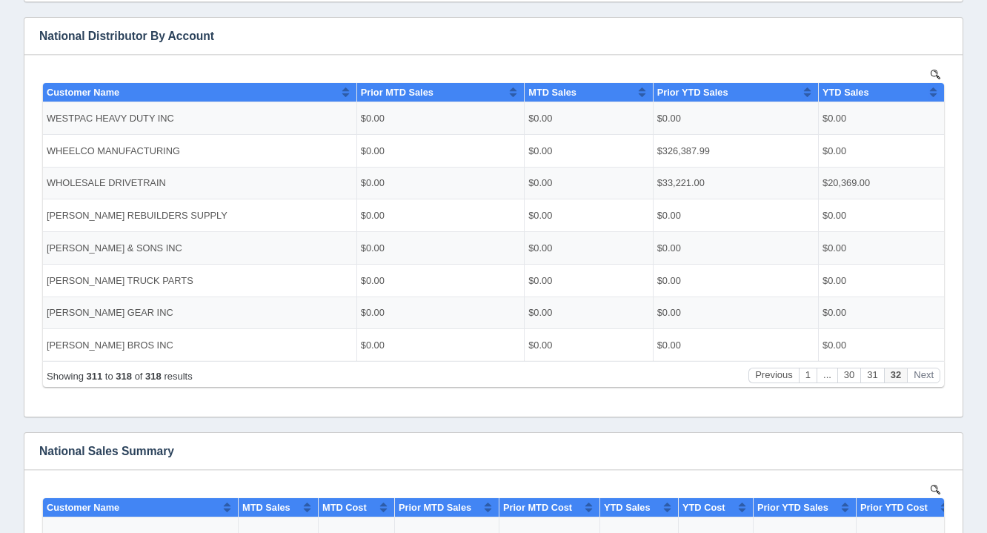
scroll to position [779, 0]
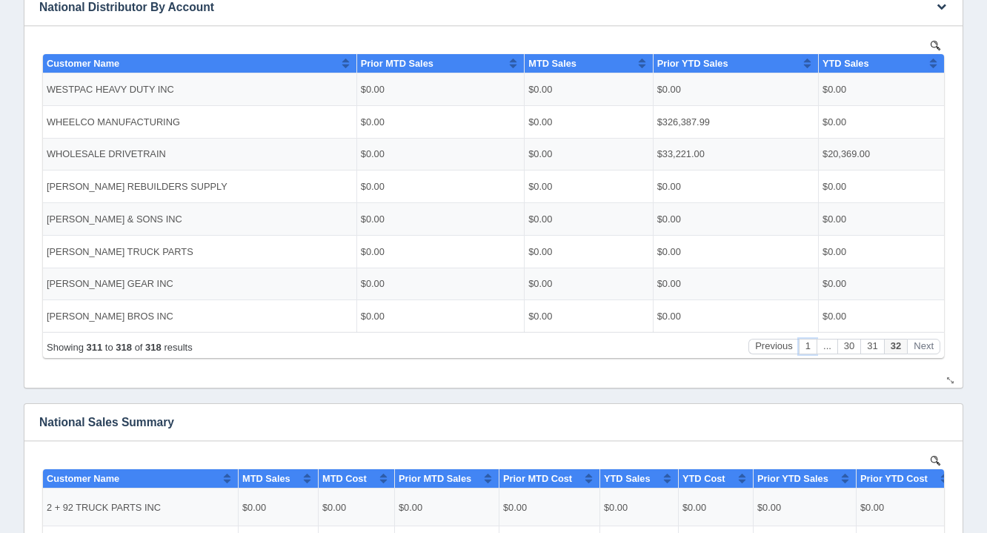
click at [810, 337] on div "Showing 311 to 318 of 318 results Previous 1 ... 30 31 32 Next" at bounding box center [493, 344] width 901 height 26
click at [802, 337] on div "Showing 311 to 318 of 318 results Previous 1 ... 30 31 32 Next" at bounding box center [493, 344] width 901 height 26
click at [808, 349] on button "1" at bounding box center [808, 346] width 18 height 16
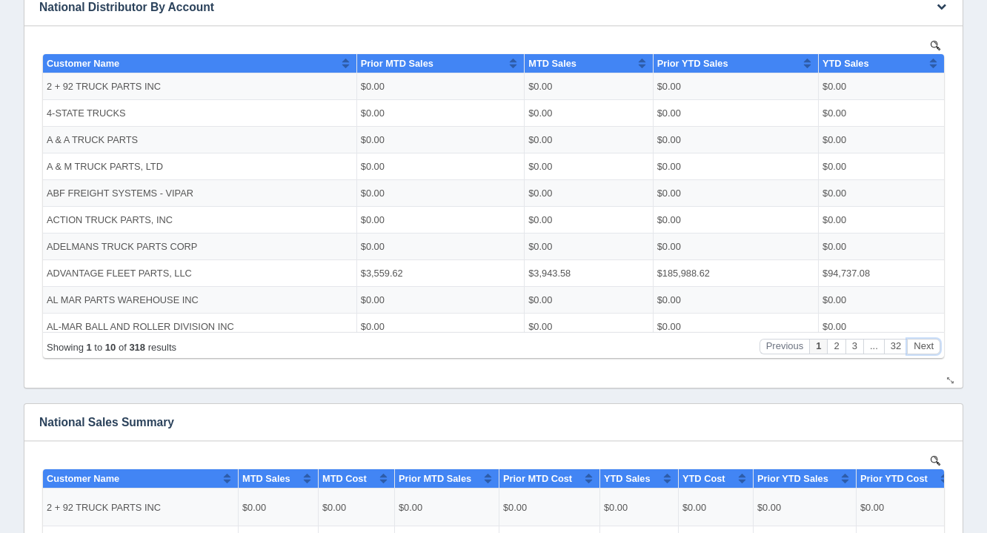
click at [922, 344] on button "Next" at bounding box center [923, 346] width 33 height 16
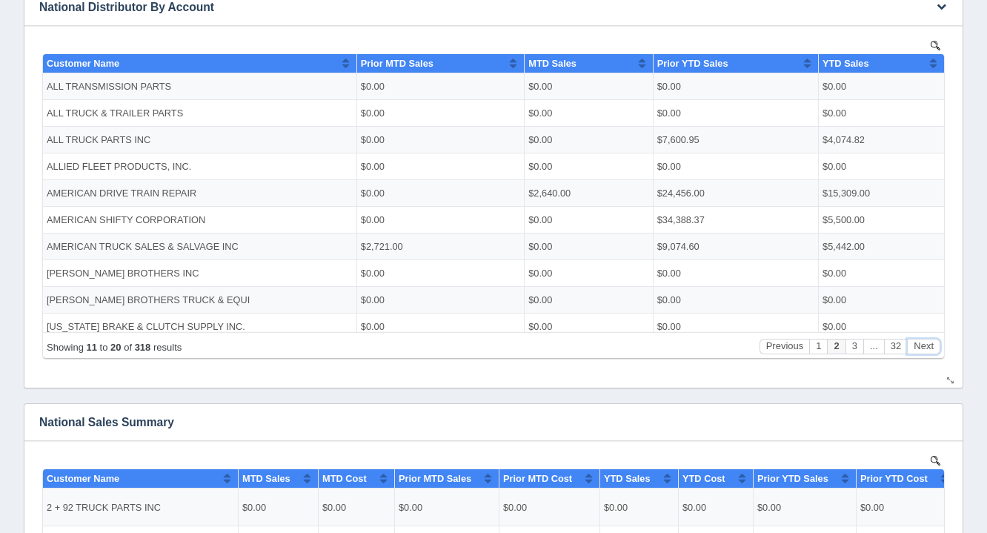
click at [922, 345] on button "Next" at bounding box center [923, 346] width 33 height 16
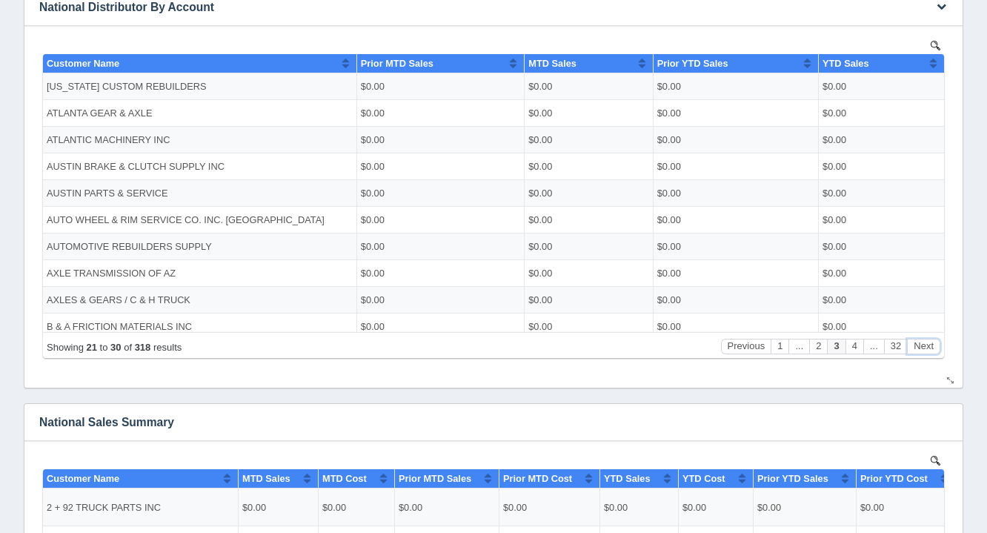
click at [923, 343] on button "Next" at bounding box center [923, 346] width 33 height 16
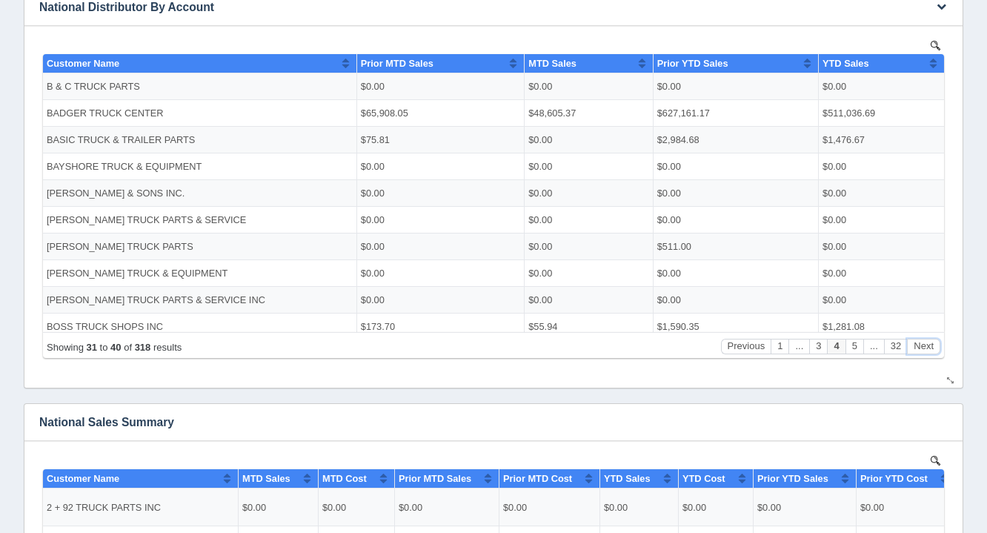
click at [924, 337] on div "Showing 31 to 40 of 318 results Previous 1 ... 3 4 5 ... 32 Next" at bounding box center [493, 344] width 901 height 26
click at [924, 336] on div "Showing 31 to 40 of 318 results Previous 1 ... 3 4 5 ... 32 Next" at bounding box center [493, 344] width 901 height 26
click at [925, 347] on button "Next" at bounding box center [923, 346] width 33 height 16
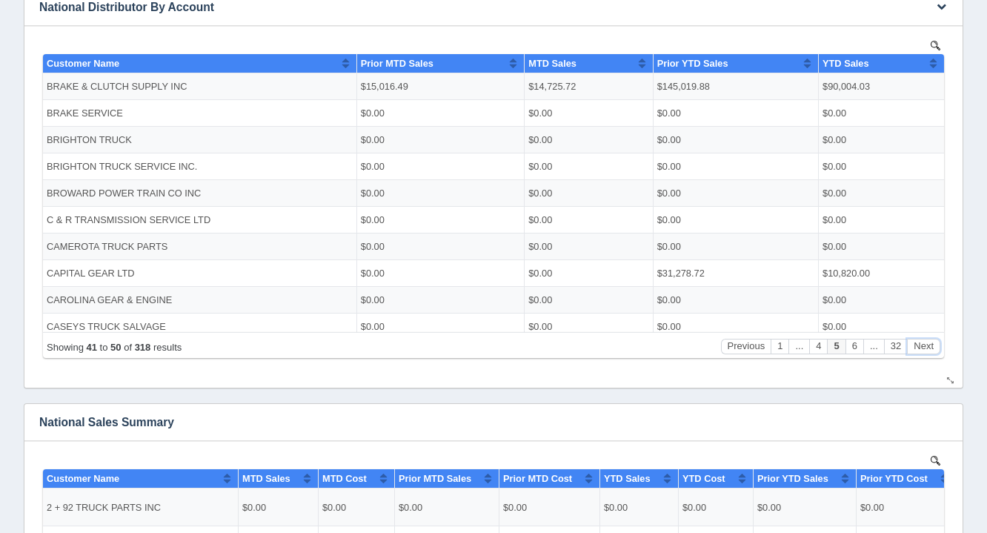
click at [927, 341] on button "Next" at bounding box center [923, 346] width 33 height 16
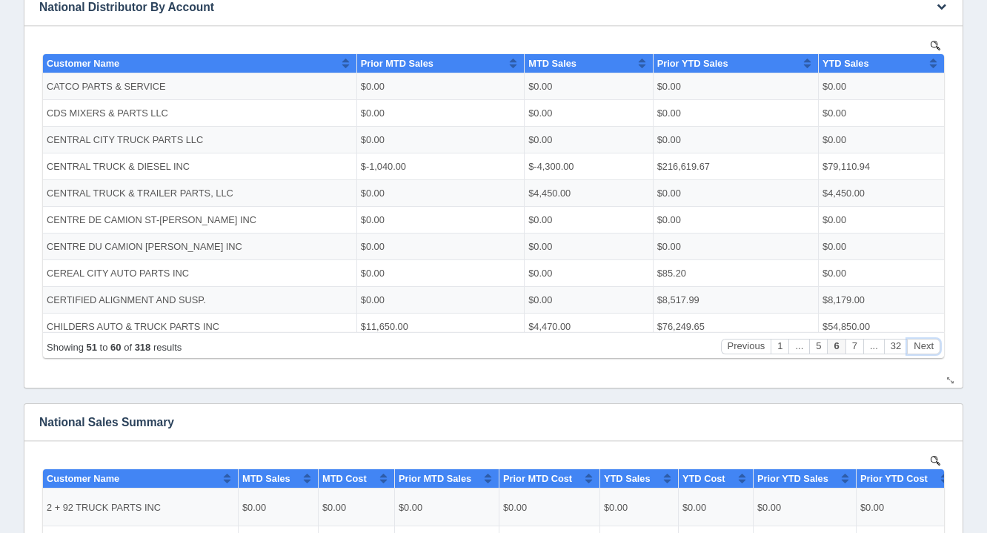
click at [929, 337] on div "Showing 51 to 60 of 318 results Previous 1 ... 5 6 7 ... 32 Next" at bounding box center [493, 344] width 901 height 26
click at [927, 348] on button "Next" at bounding box center [923, 346] width 33 height 16
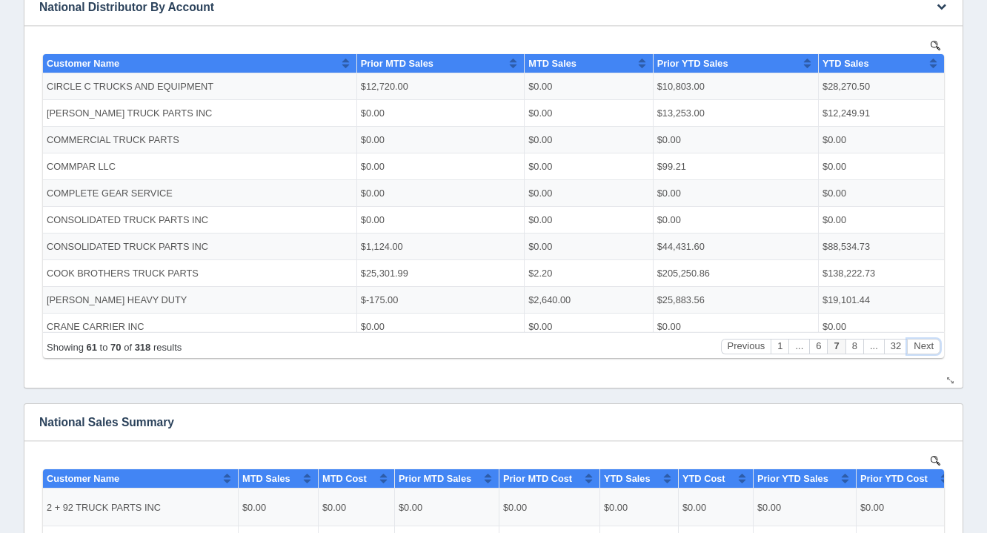
click at [928, 341] on button "Next" at bounding box center [923, 346] width 33 height 16
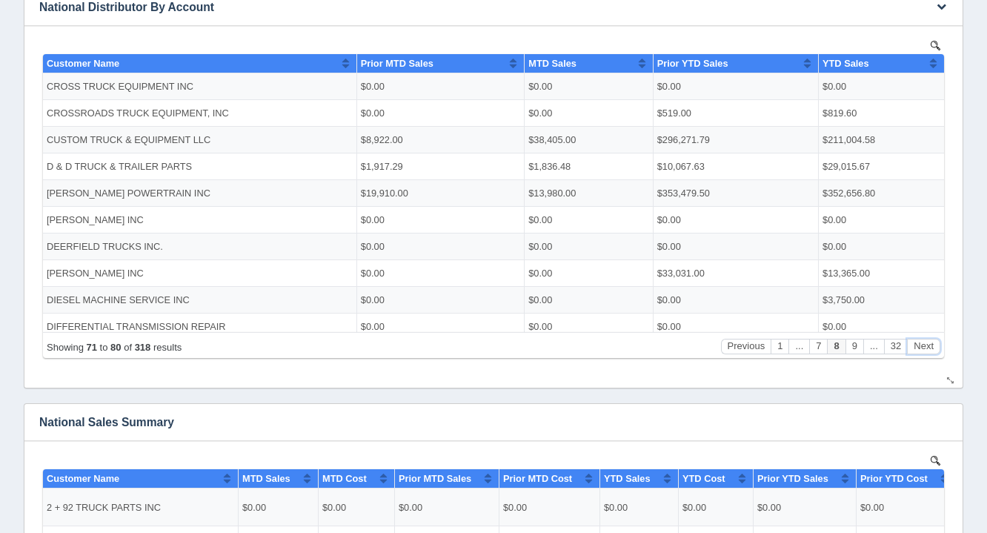
click at [928, 341] on button "Next" at bounding box center [923, 346] width 33 height 16
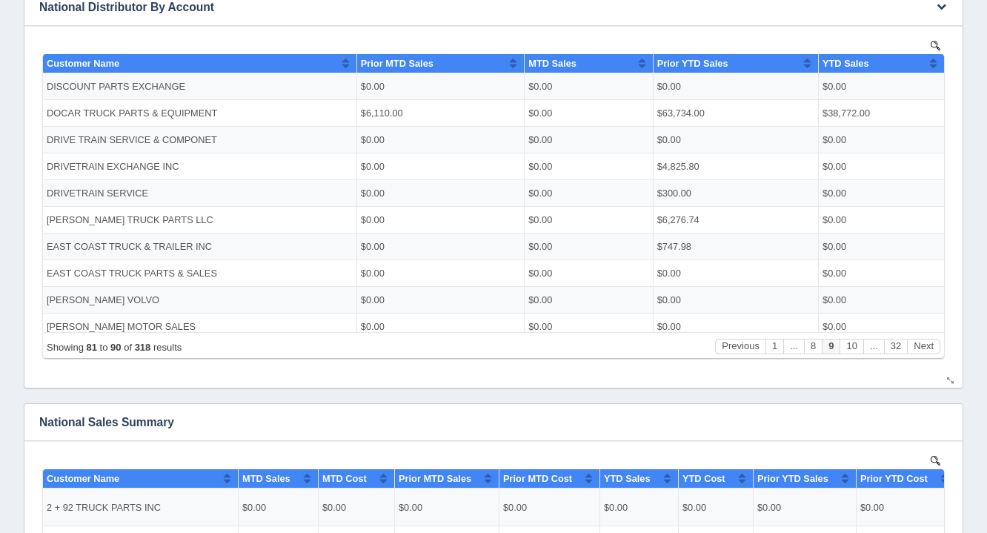
click at [928, 335] on div "Showing 81 to 90 of 318 results Previous 1 ... 8 9 10 ... 32 Next" at bounding box center [493, 344] width 901 height 26
click at [926, 344] on button "Next" at bounding box center [923, 346] width 33 height 16
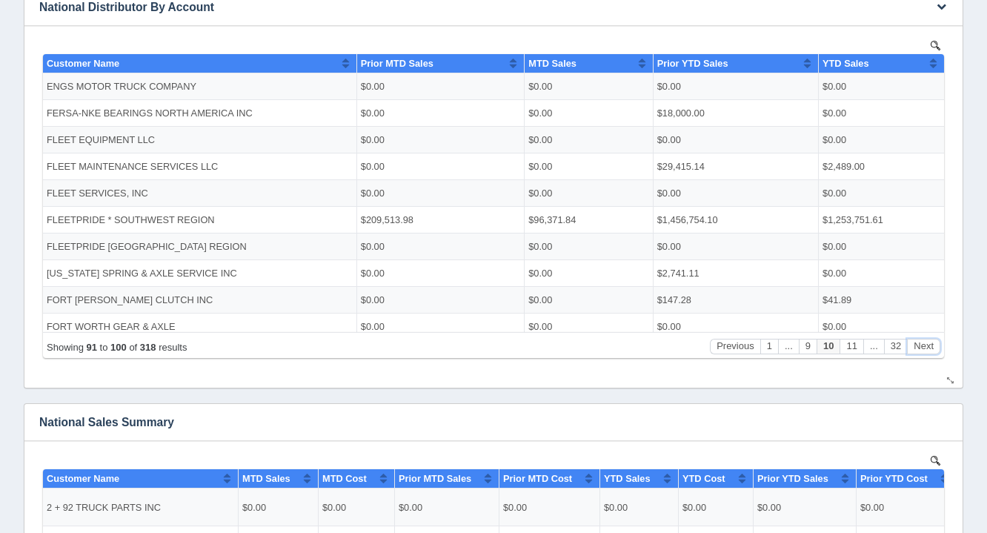
click at [928, 343] on button "Next" at bounding box center [923, 346] width 33 height 16
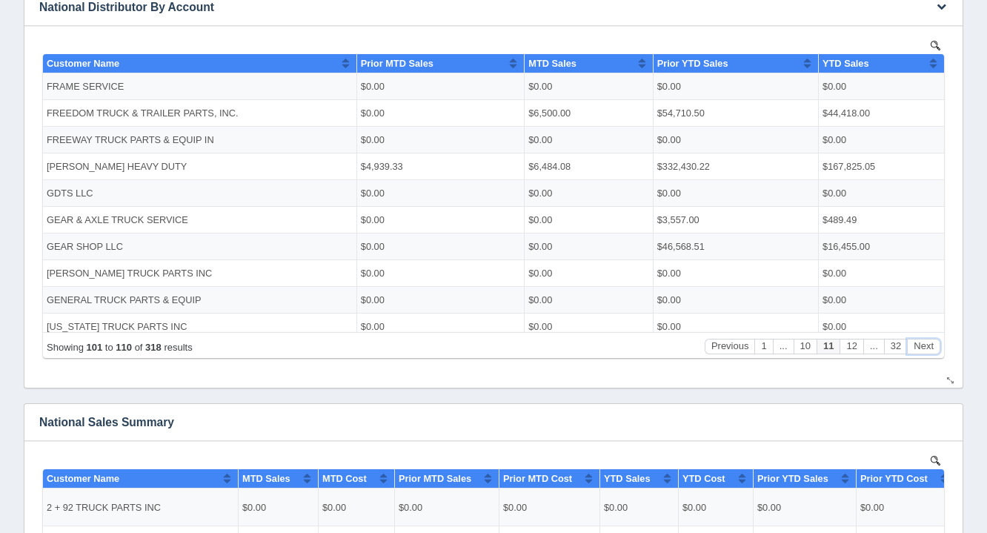
click at [929, 339] on button "Next" at bounding box center [923, 346] width 33 height 16
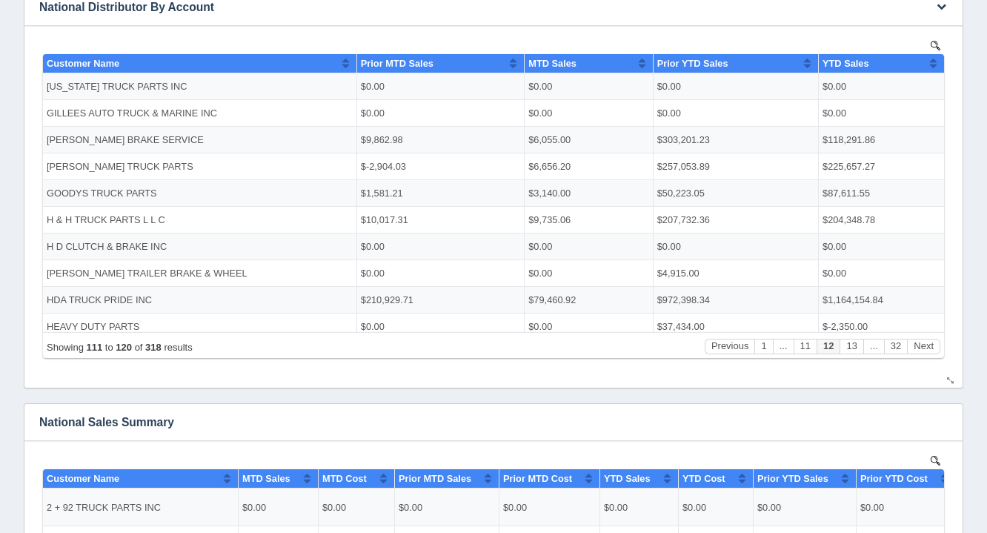
click at [930, 336] on div "Showing 111 to 120 of 318 results Previous 1 ... 11 12 13 ... 32 Next" at bounding box center [493, 344] width 901 height 26
click at [923, 337] on div "Showing 111 to 120 of 318 results Previous 1 ... 11 12 13 ... 32 Next" at bounding box center [493, 344] width 901 height 26
click at [933, 359] on body "Show 10 25 50 100 entries Customer Name Prior MTD Sales MTD Sales Prior YTD Sal…" at bounding box center [493, 201] width 909 height 330
click at [927, 348] on button "Next" at bounding box center [923, 346] width 33 height 16
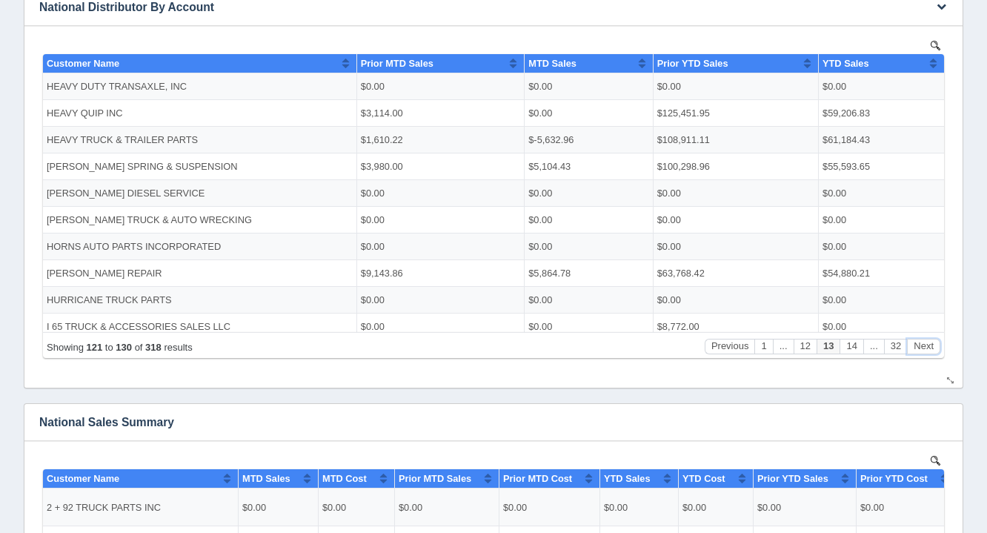
click at [927, 343] on button "Next" at bounding box center [923, 346] width 33 height 16
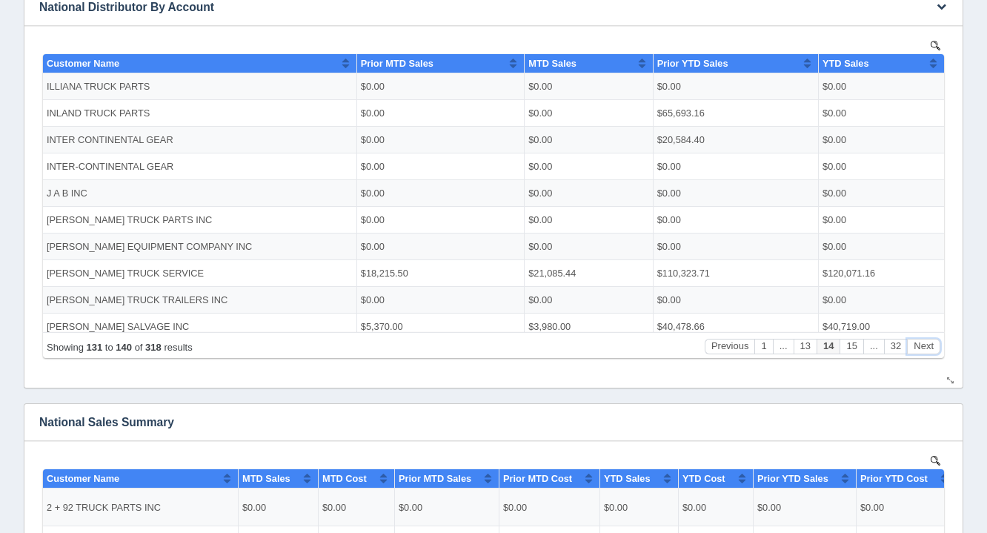
click at [929, 342] on button "Next" at bounding box center [923, 346] width 33 height 16
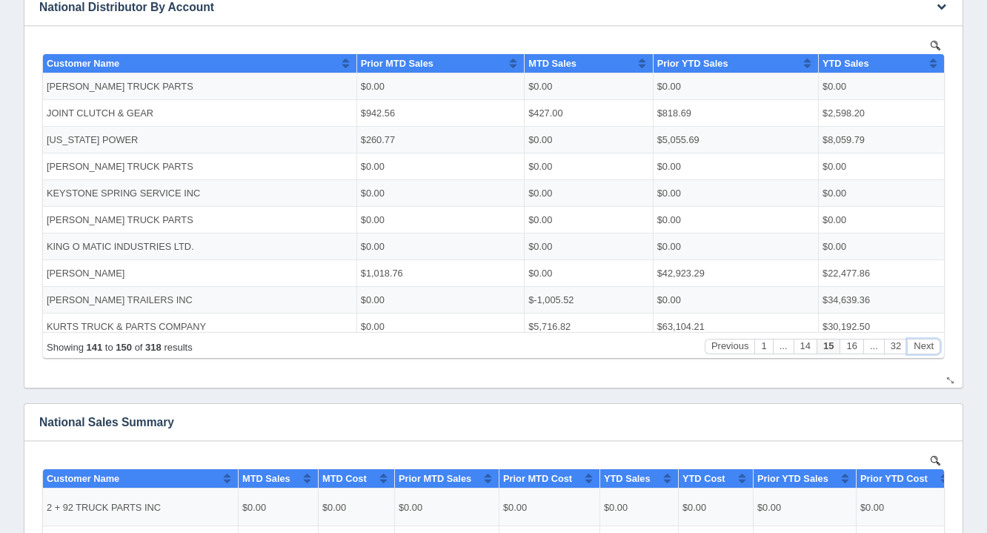
click at [929, 338] on button "Next" at bounding box center [923, 346] width 33 height 16
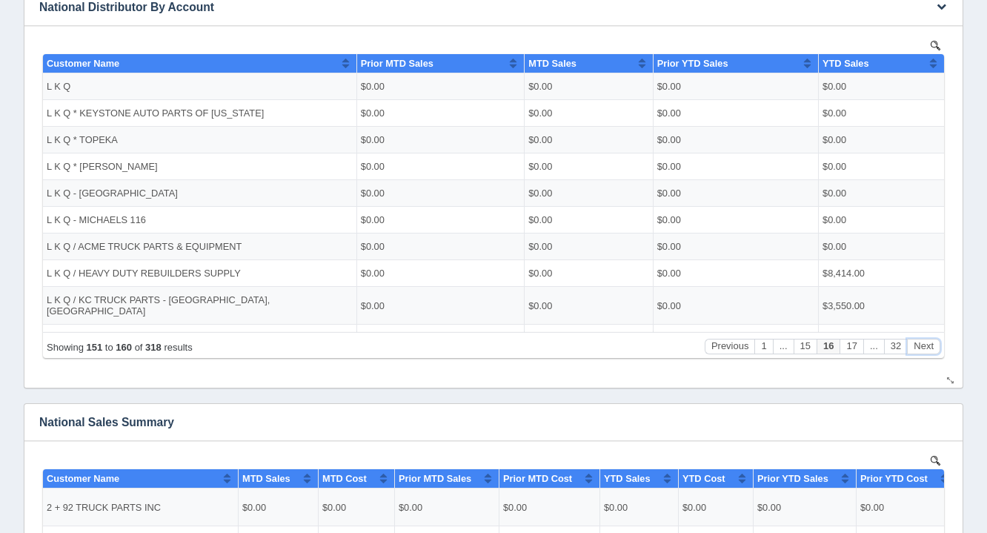
click at [929, 340] on button "Next" at bounding box center [923, 346] width 33 height 16
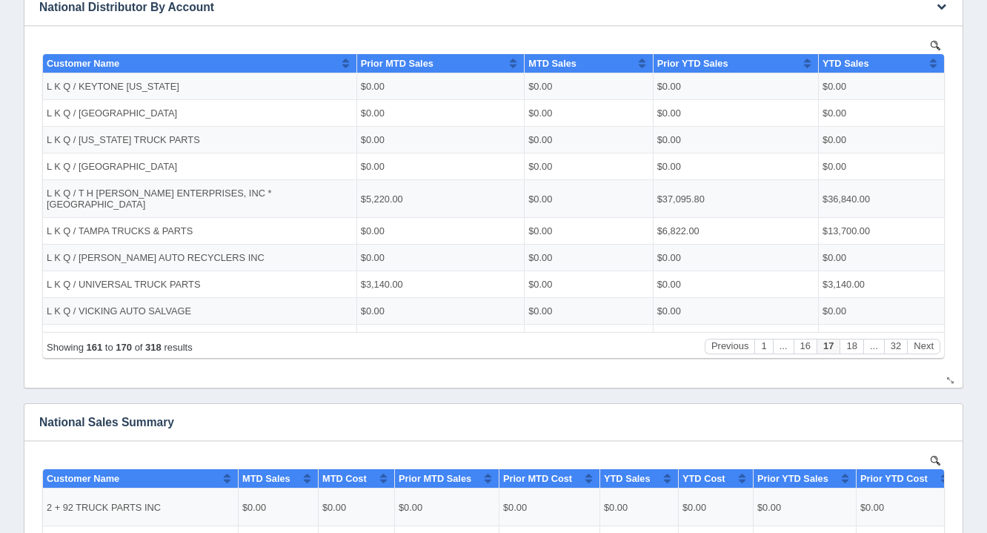
click at [930, 335] on div "Showing 161 to 170 of 318 results Previous 1 ... 16 17 18 ... 32 Next" at bounding box center [493, 344] width 901 height 26
click at [930, 348] on button "Next" at bounding box center [923, 346] width 33 height 16
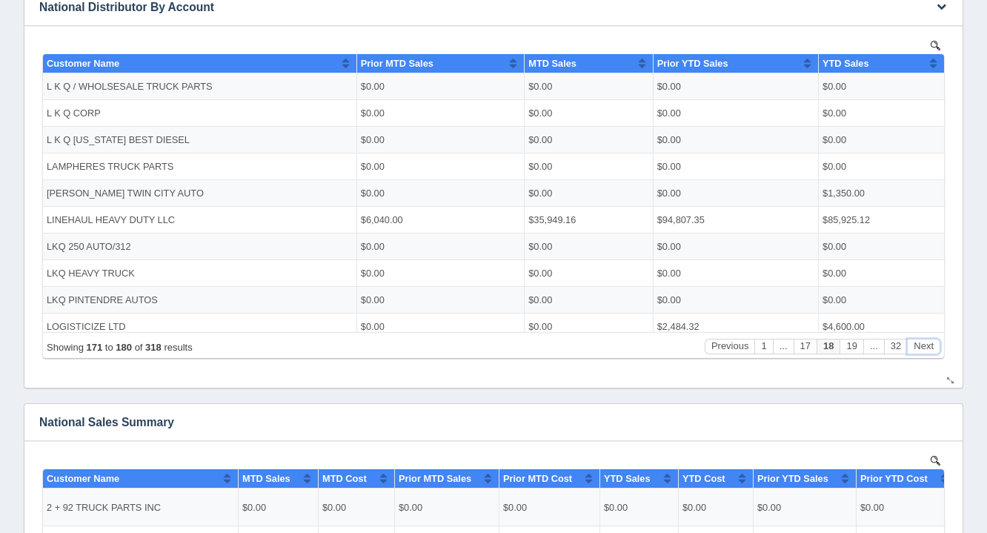
click at [932, 345] on button "Next" at bounding box center [923, 346] width 33 height 16
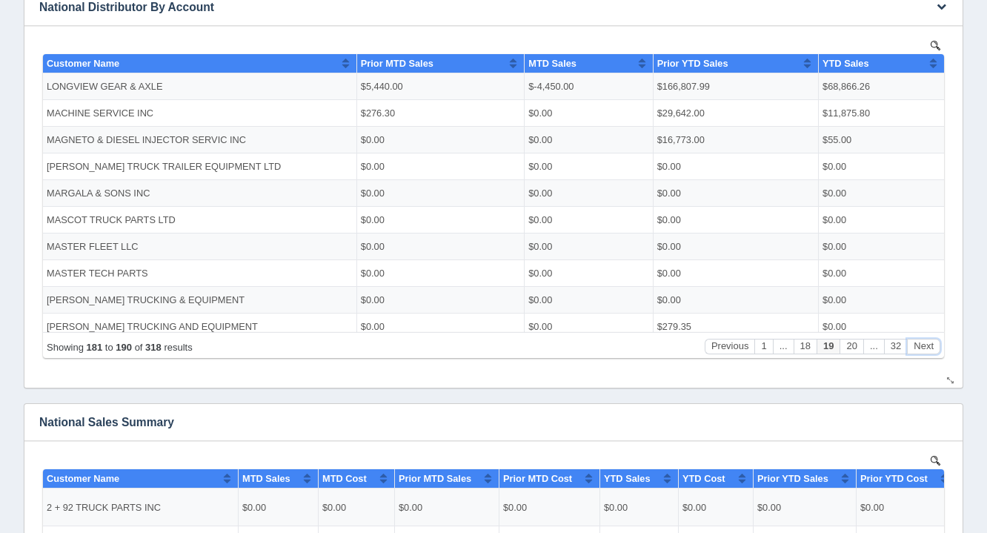
click at [932, 338] on button "Next" at bounding box center [923, 346] width 33 height 16
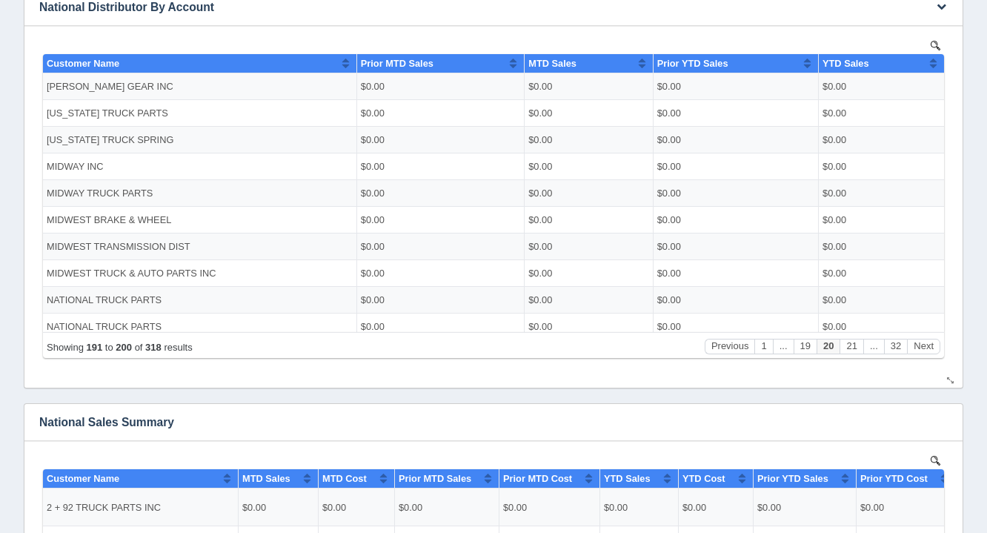
click at [935, 331] on div "Showing 191 to 200 of 318 results Previous 1 ... 19 20 21 ... 32 Next" at bounding box center [493, 344] width 901 height 26
click at [926, 346] on button "Next" at bounding box center [923, 346] width 33 height 16
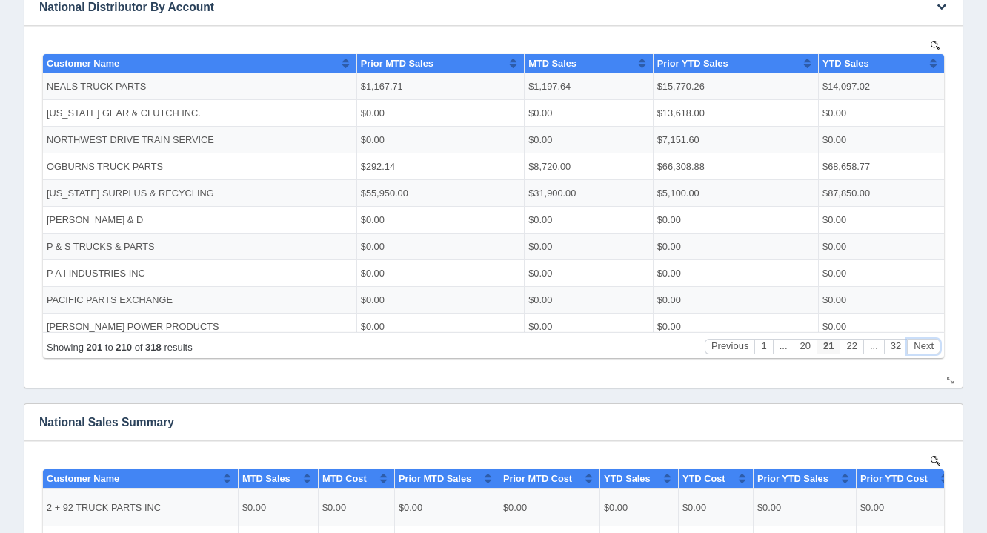
click at [929, 347] on button "Next" at bounding box center [923, 346] width 33 height 16
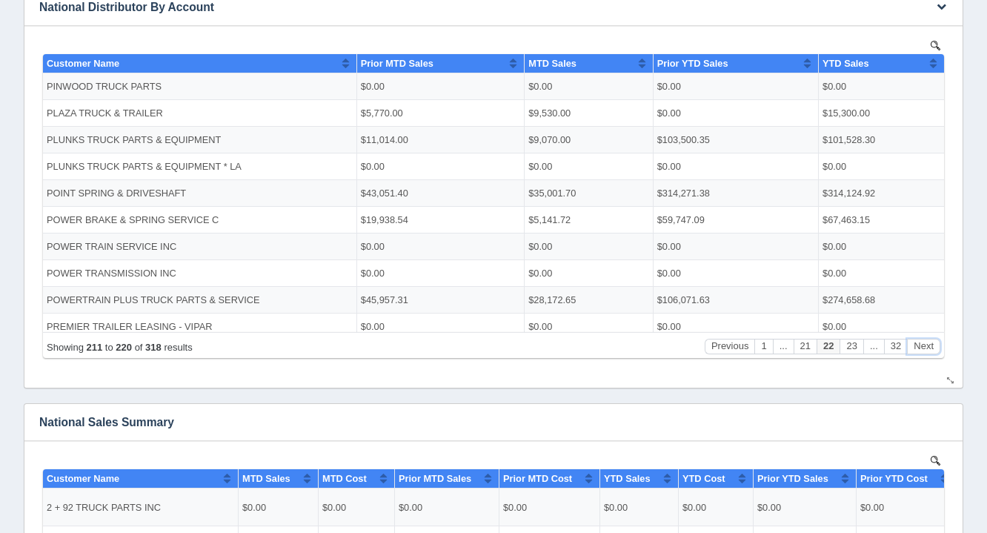
click at [929, 342] on button "Next" at bounding box center [923, 346] width 33 height 16
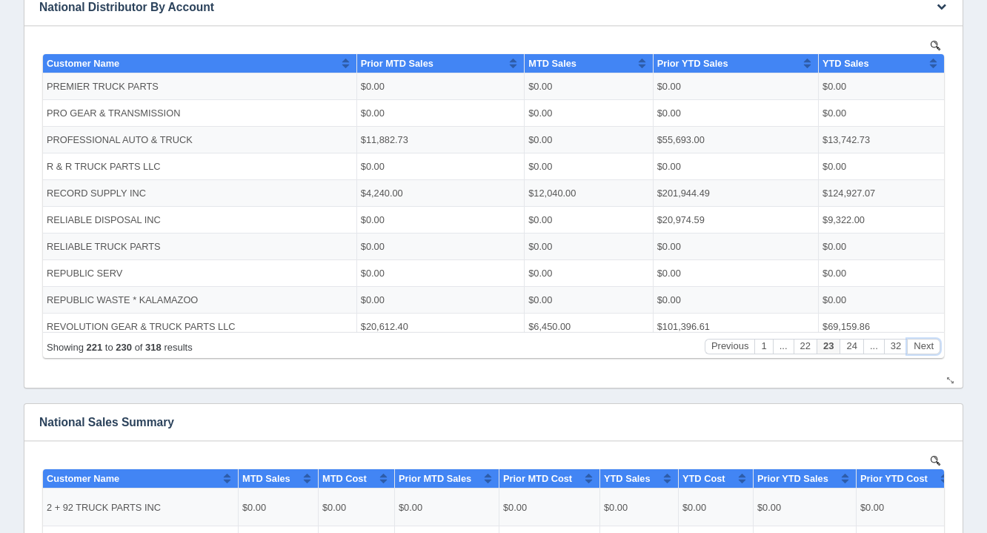
click at [930, 338] on button "Next" at bounding box center [923, 346] width 33 height 16
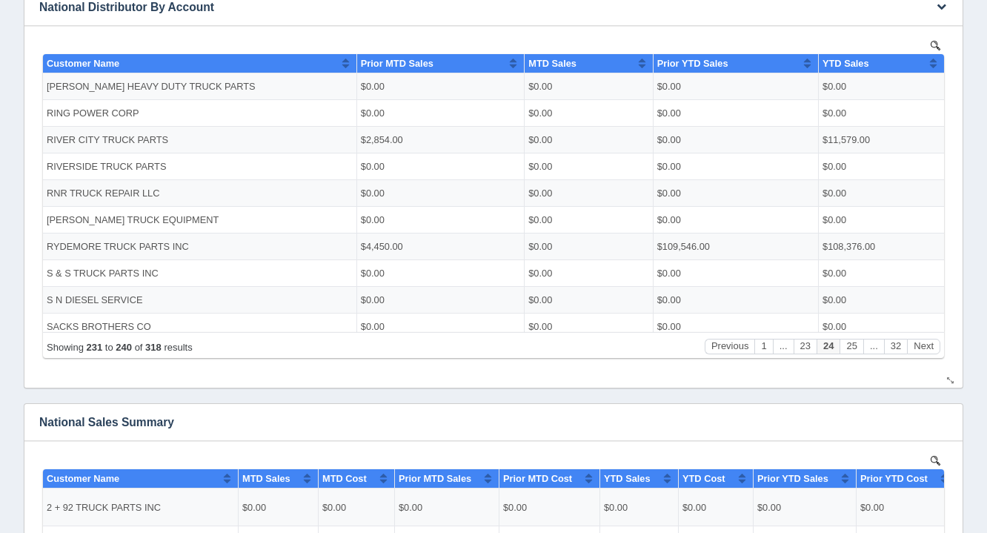
click at [931, 337] on div "Showing 231 to 240 of 318 results Previous 1 ... 23 24 25 ... 32 Next" at bounding box center [493, 344] width 901 height 26
click at [931, 334] on div "Showing 231 to 240 of 318 results Previous 1 ... 23 24 25 ... 32 Next" at bounding box center [493, 344] width 901 height 26
click at [932, 332] on div "Showing 231 to 240 of 318 results Previous 1 ... 23 24 25 ... 32 Next" at bounding box center [493, 344] width 901 height 26
click at [935, 358] on body "Show 10 25 50 100 entries Customer Name Prior MTD Sales MTD Sales Prior YTD Sal…" at bounding box center [493, 201] width 909 height 330
click at [924, 359] on body "Show 10 25 50 100 entries Customer Name Prior MTD Sales MTD Sales Prior YTD Sal…" at bounding box center [493, 201] width 909 height 330
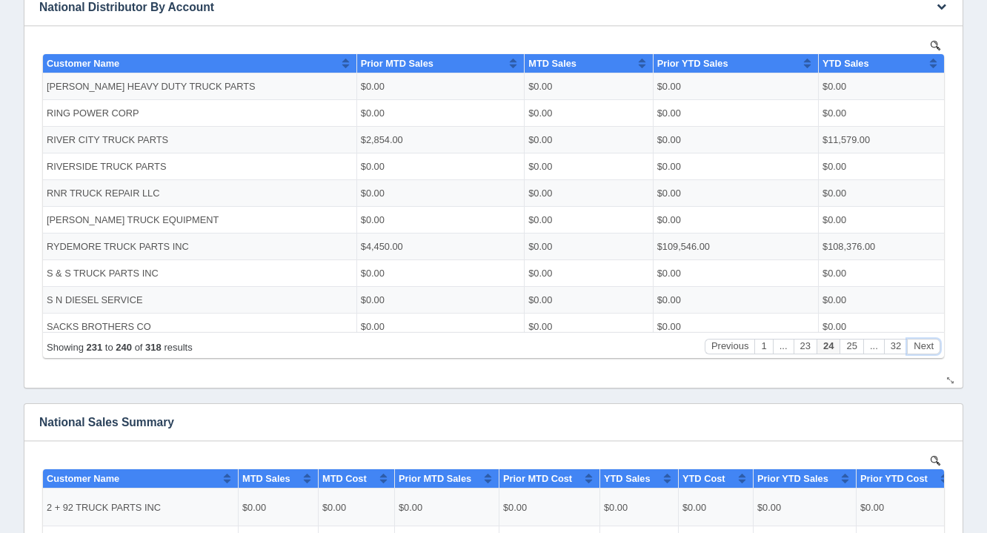
click at [918, 345] on button "Next" at bounding box center [923, 346] width 33 height 16
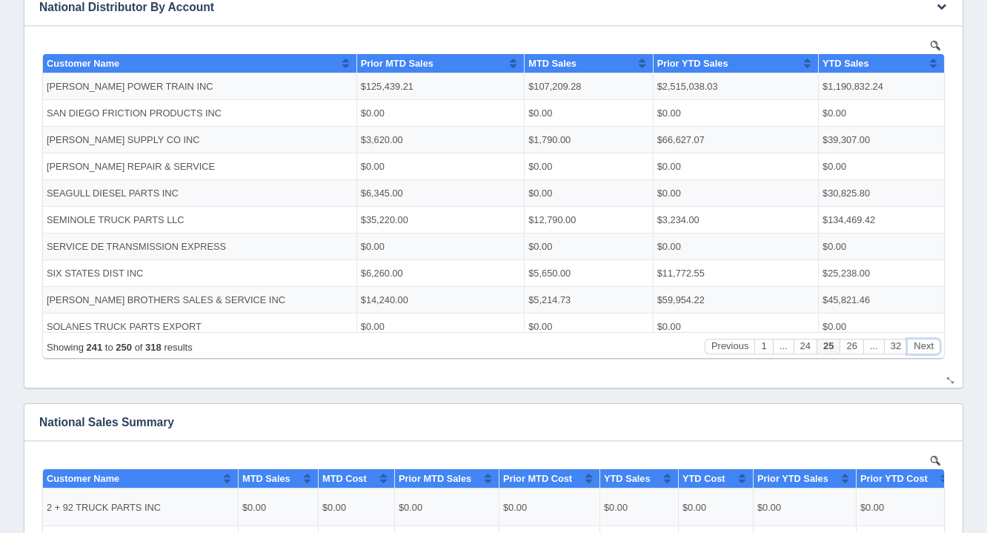
click at [921, 340] on button "Next" at bounding box center [923, 346] width 33 height 16
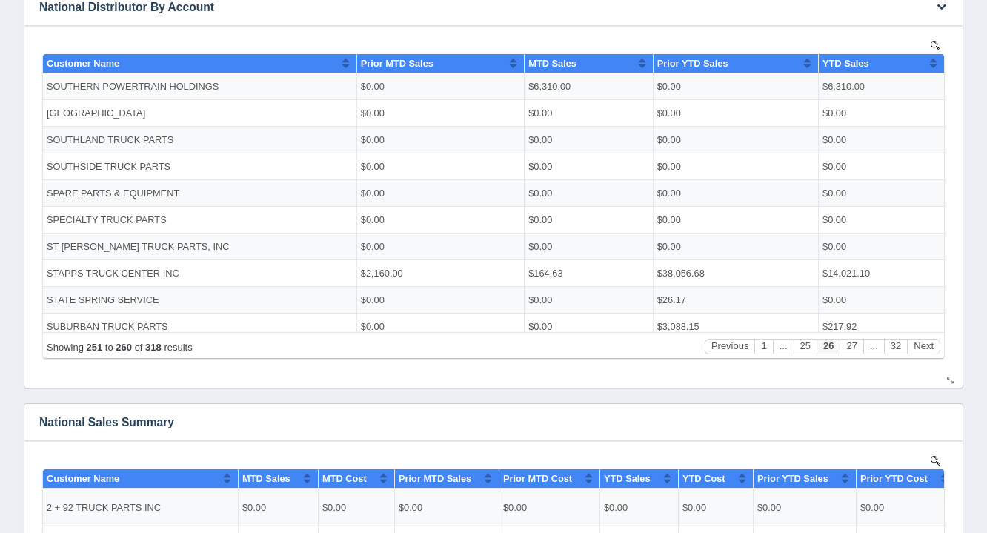
click at [922, 336] on div "Showing 251 to 260 of 318 results Previous 1 ... 25 26 27 ... 32 Next" at bounding box center [493, 344] width 901 height 26
click at [923, 334] on div "Showing 251 to 260 of 318 results Previous 1 ... 25 26 27 ... 32 Next" at bounding box center [493, 344] width 901 height 26
click at [924, 329] on td "$217.92" at bounding box center [881, 326] width 125 height 27
click at [923, 349] on button "Next" at bounding box center [923, 346] width 33 height 16
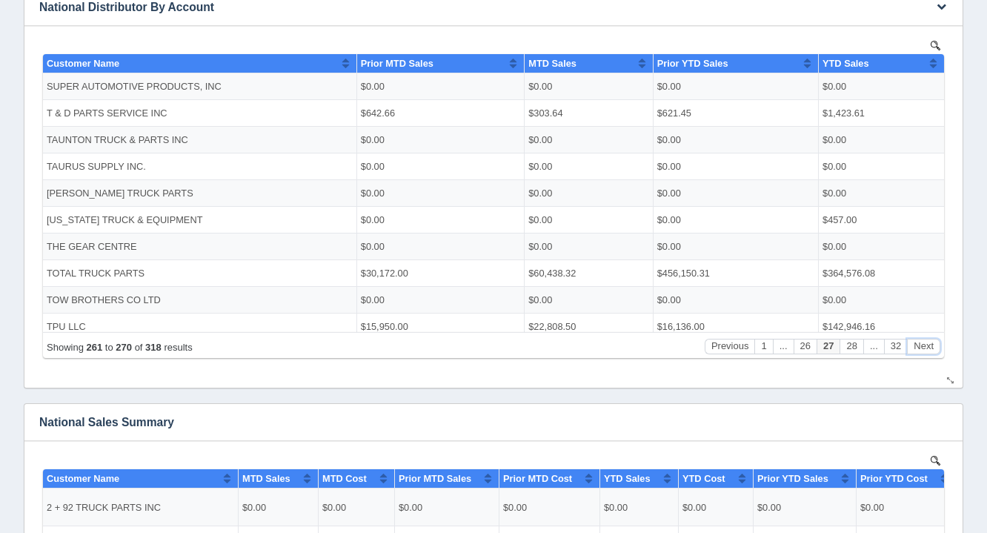
click at [924, 344] on button "Next" at bounding box center [923, 346] width 33 height 16
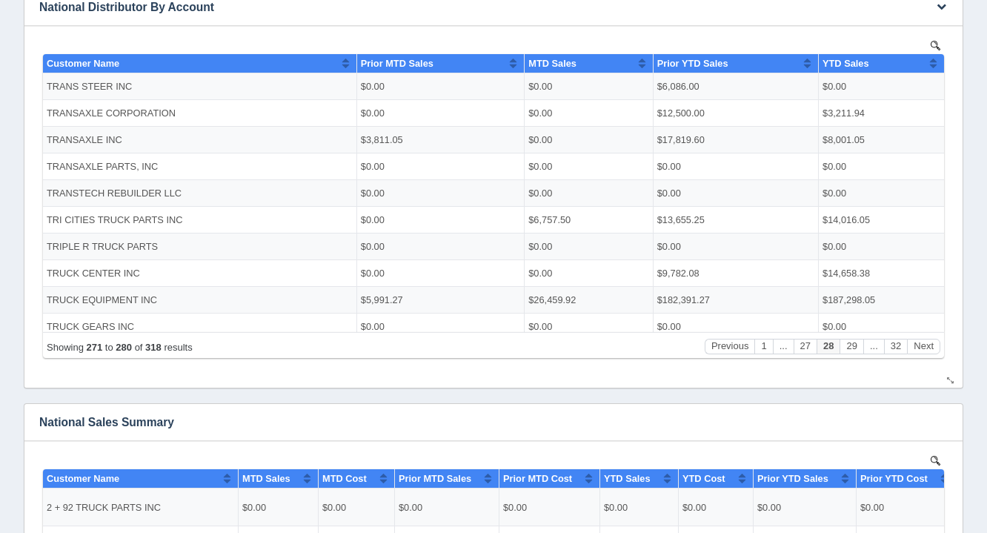
click at [927, 334] on div "Showing 271 to 280 of 318 results Previous 1 ... 27 28 29 ... 32 Next" at bounding box center [493, 344] width 901 height 26
click at [934, 347] on button "Next" at bounding box center [923, 346] width 33 height 16
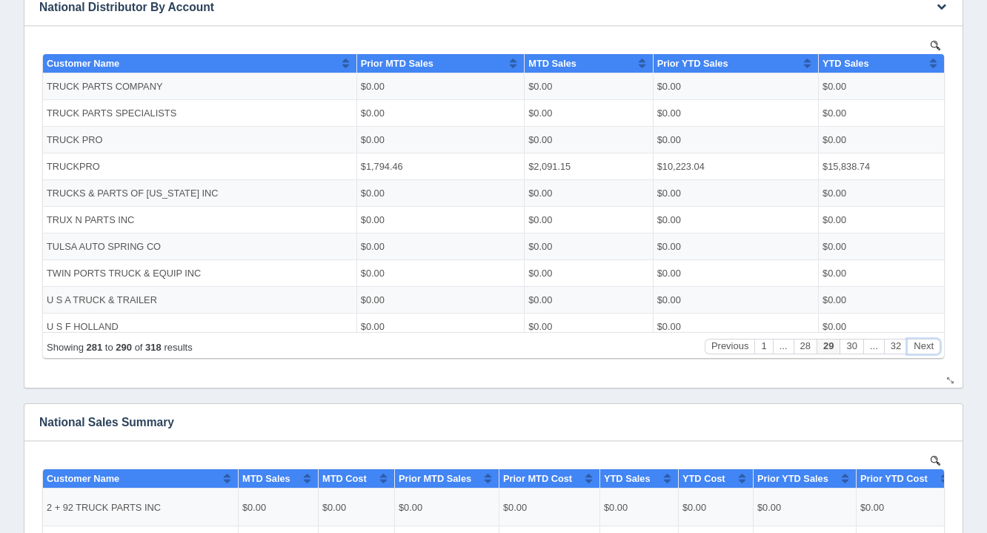
click at [935, 342] on button "Next" at bounding box center [923, 346] width 33 height 16
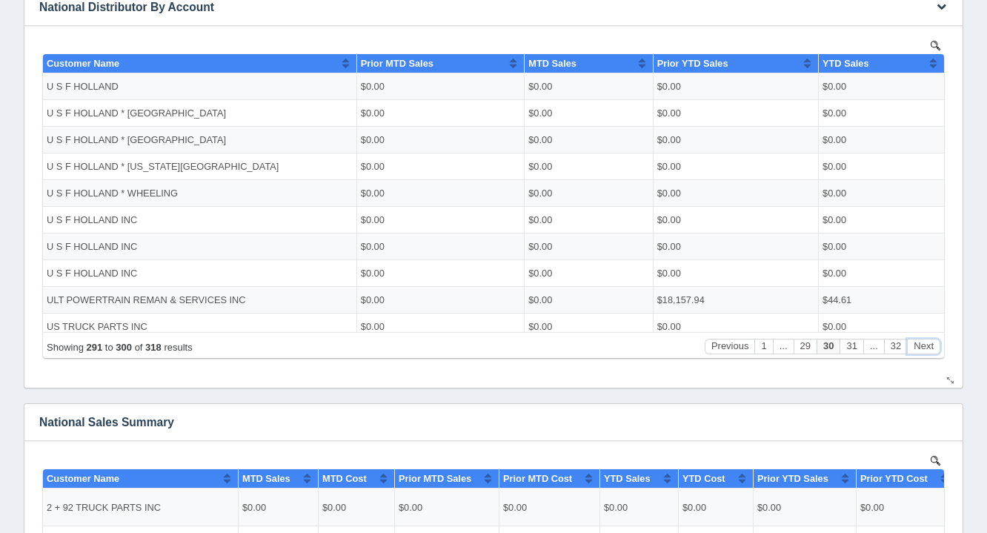
click at [936, 339] on button "Next" at bounding box center [923, 346] width 33 height 16
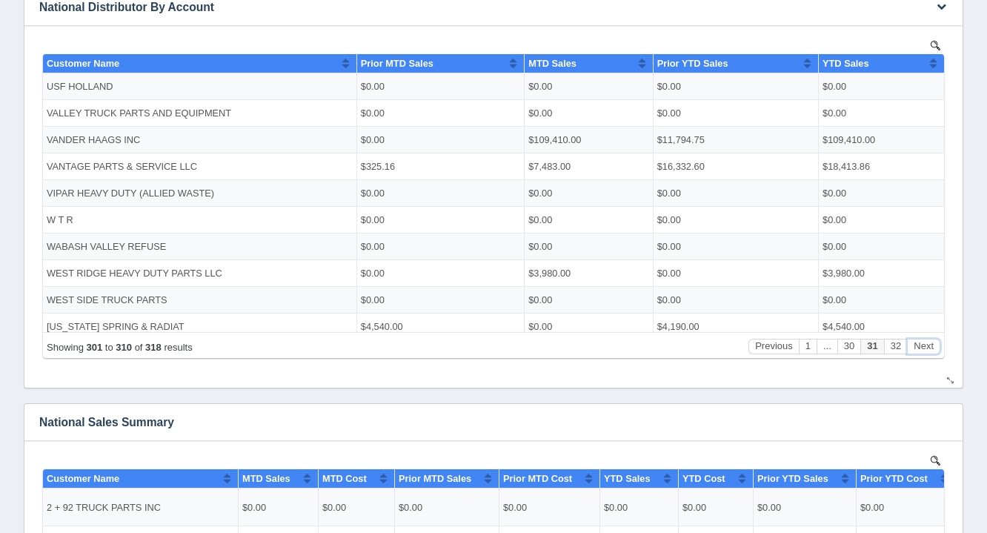
click at [936, 338] on button "Next" at bounding box center [923, 346] width 33 height 16
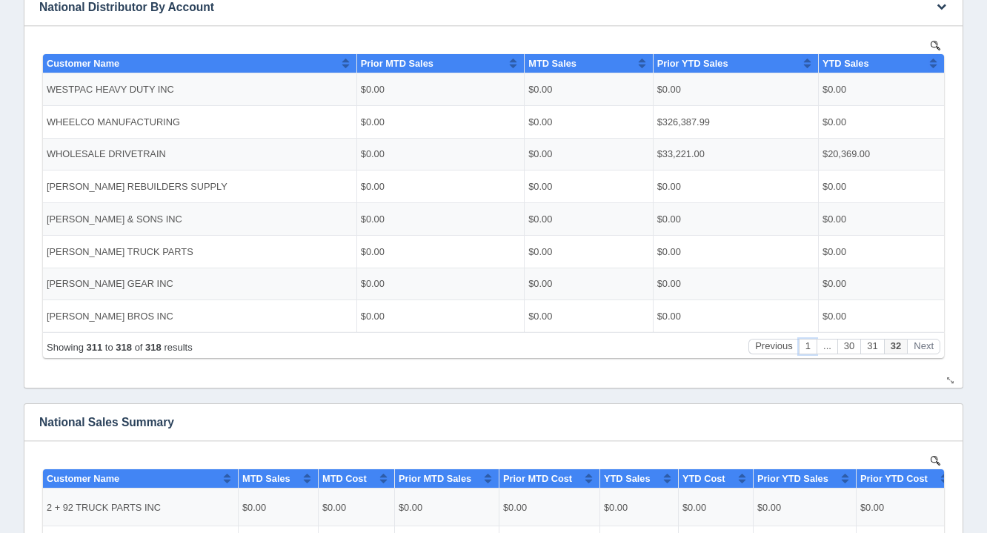
click at [813, 344] on button "1" at bounding box center [808, 346] width 18 height 16
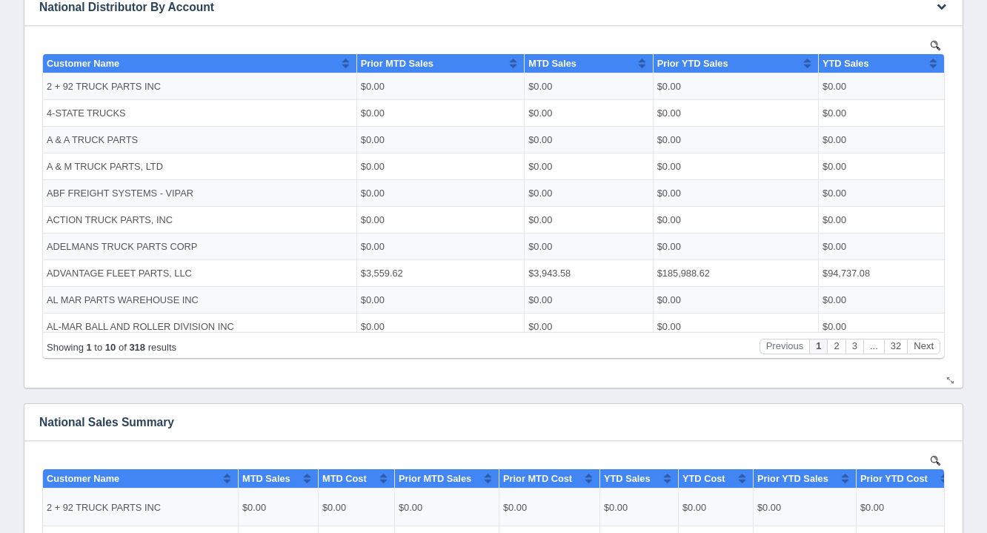
click at [904, 365] on body "Show 10 25 50 100 entries Customer Name Prior MTD Sales MTD Sales Prior YTD Sal…" at bounding box center [493, 201] width 909 height 330
click at [931, 351] on button "Next" at bounding box center [923, 346] width 33 height 16
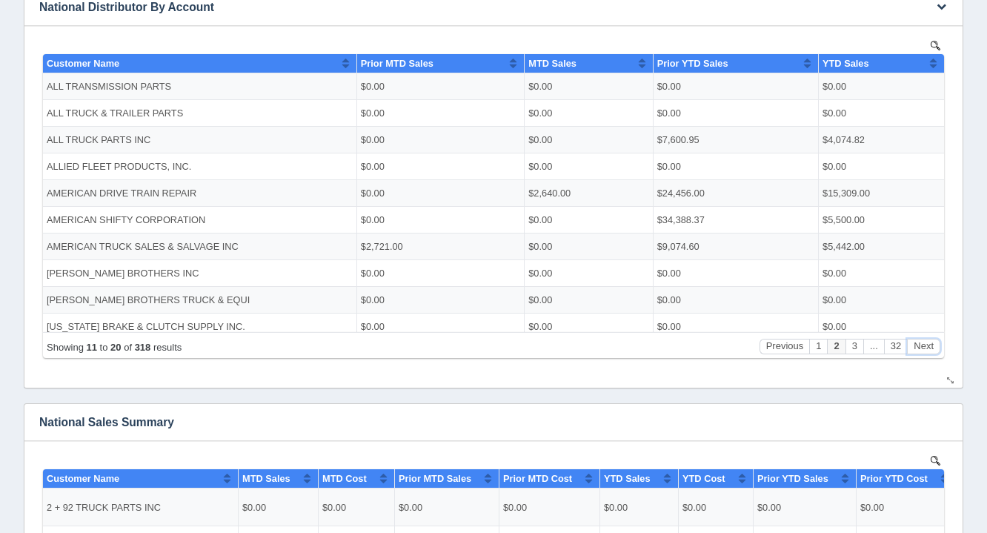
click at [929, 350] on button "Next" at bounding box center [923, 346] width 33 height 16
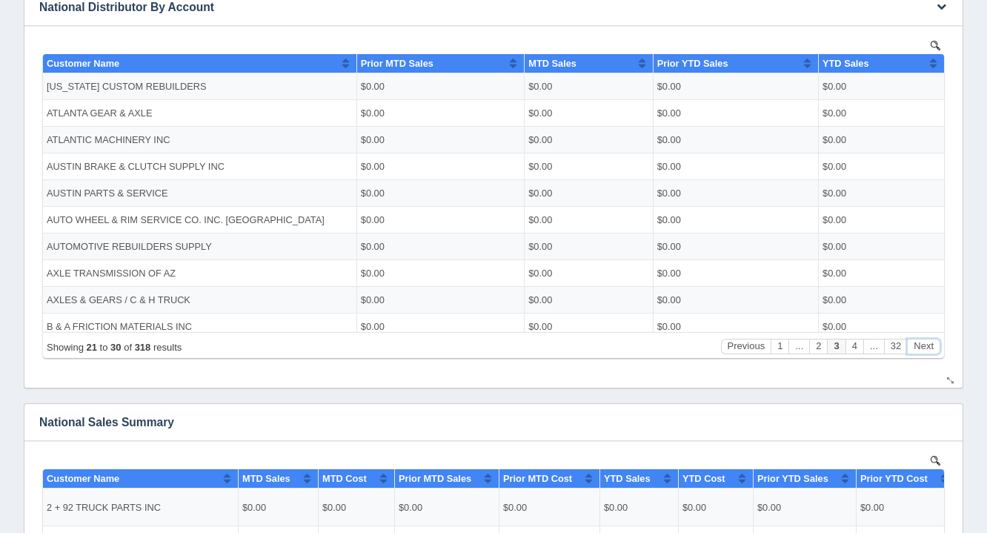
click at [929, 348] on button "Next" at bounding box center [923, 346] width 33 height 16
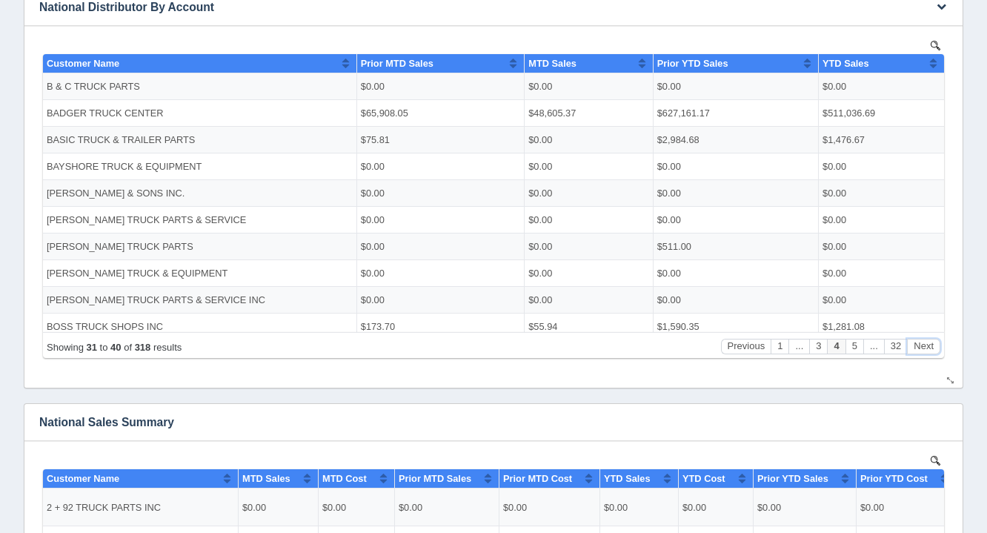
click at [928, 347] on button "Next" at bounding box center [923, 346] width 33 height 16
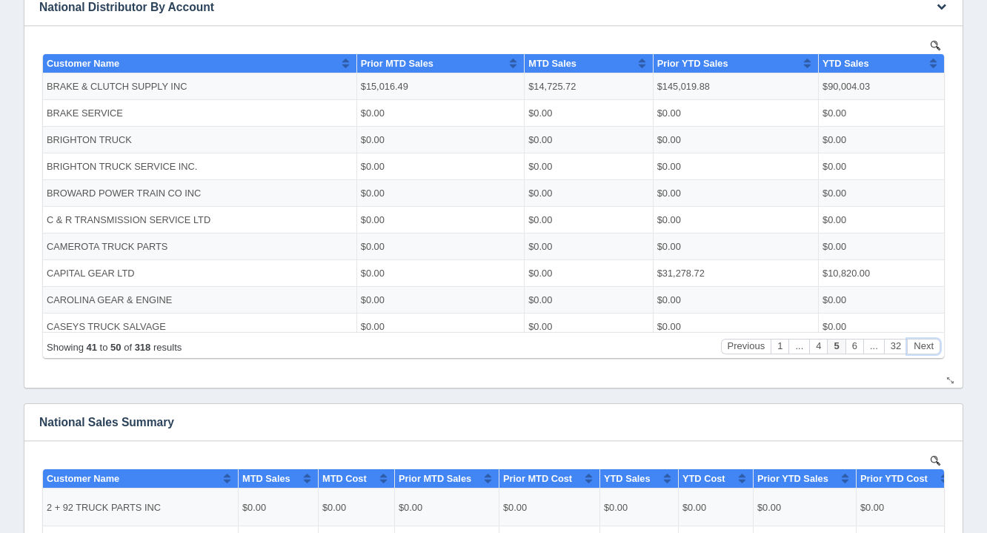
click at [927, 347] on button "Next" at bounding box center [923, 346] width 33 height 16
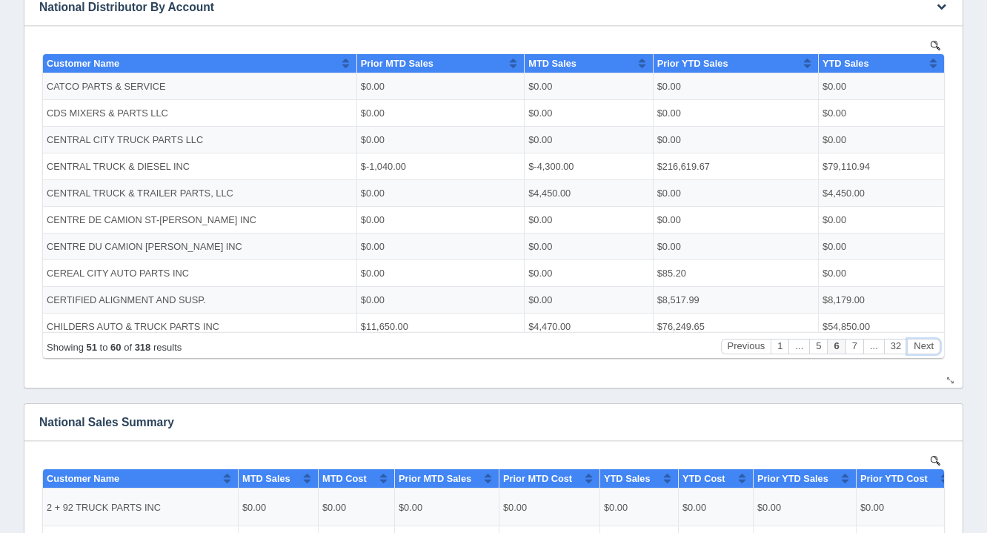
click at [927, 345] on button "Next" at bounding box center [923, 346] width 33 height 16
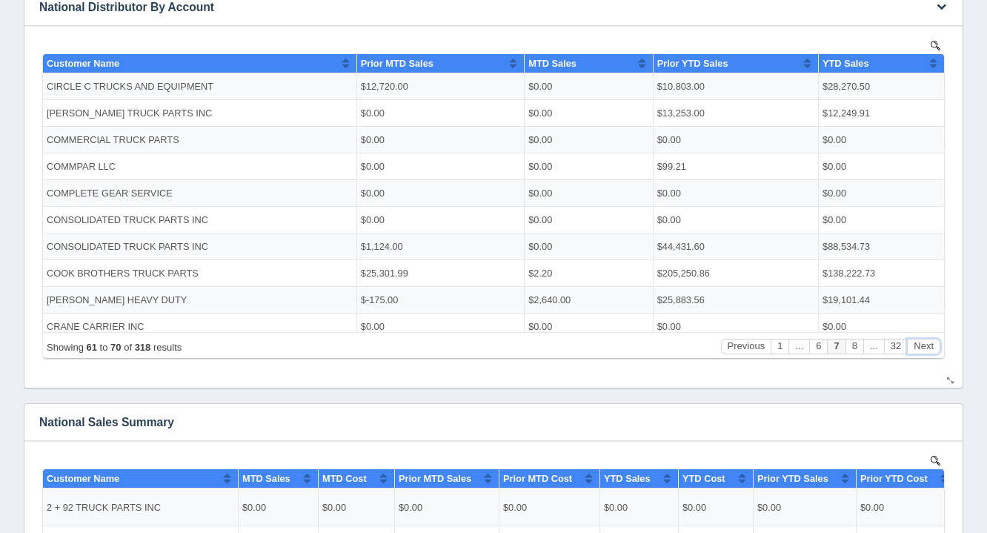
click at [929, 345] on button "Next" at bounding box center [923, 346] width 33 height 16
